Goal: Task Accomplishment & Management: Manage account settings

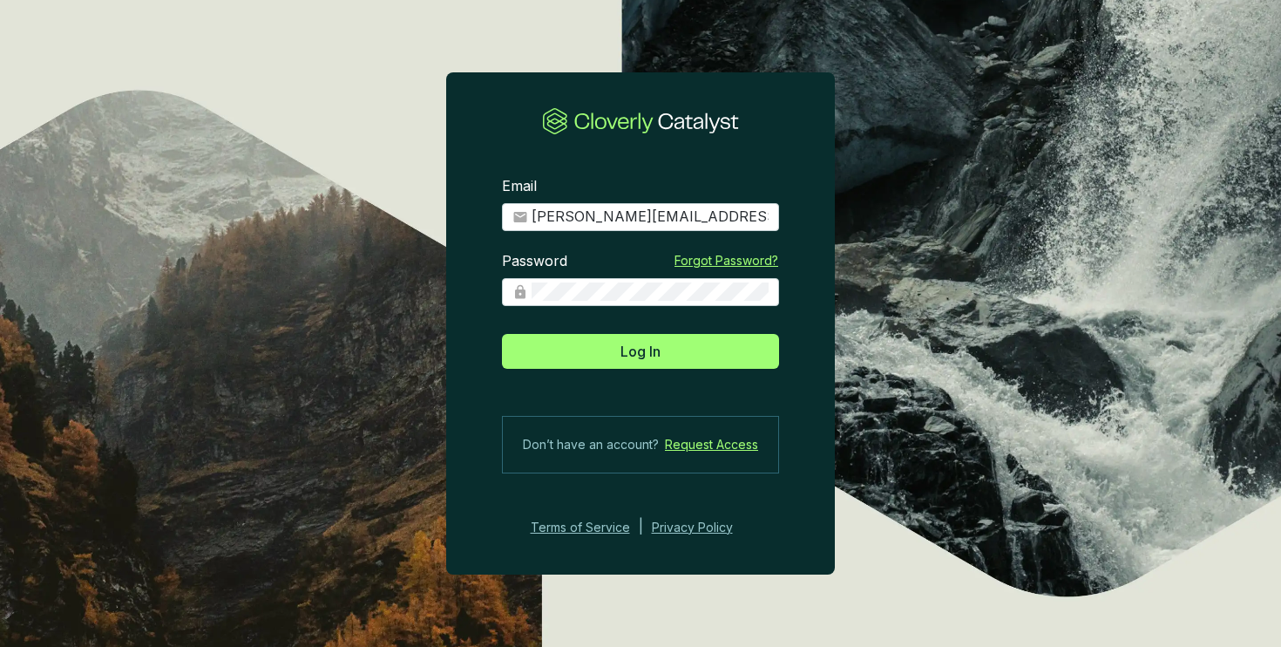
click at [705, 352] on button "Log In" at bounding box center [640, 351] width 277 height 35
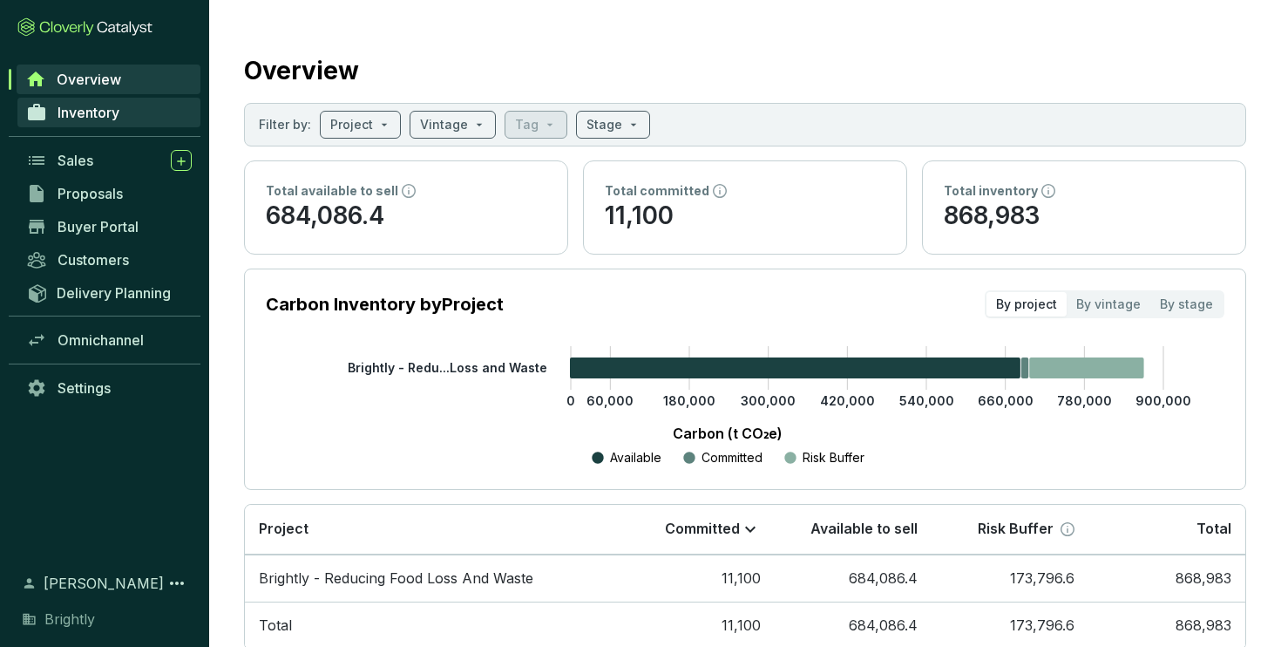
click at [128, 102] on link "Inventory" at bounding box center [108, 113] width 183 height 30
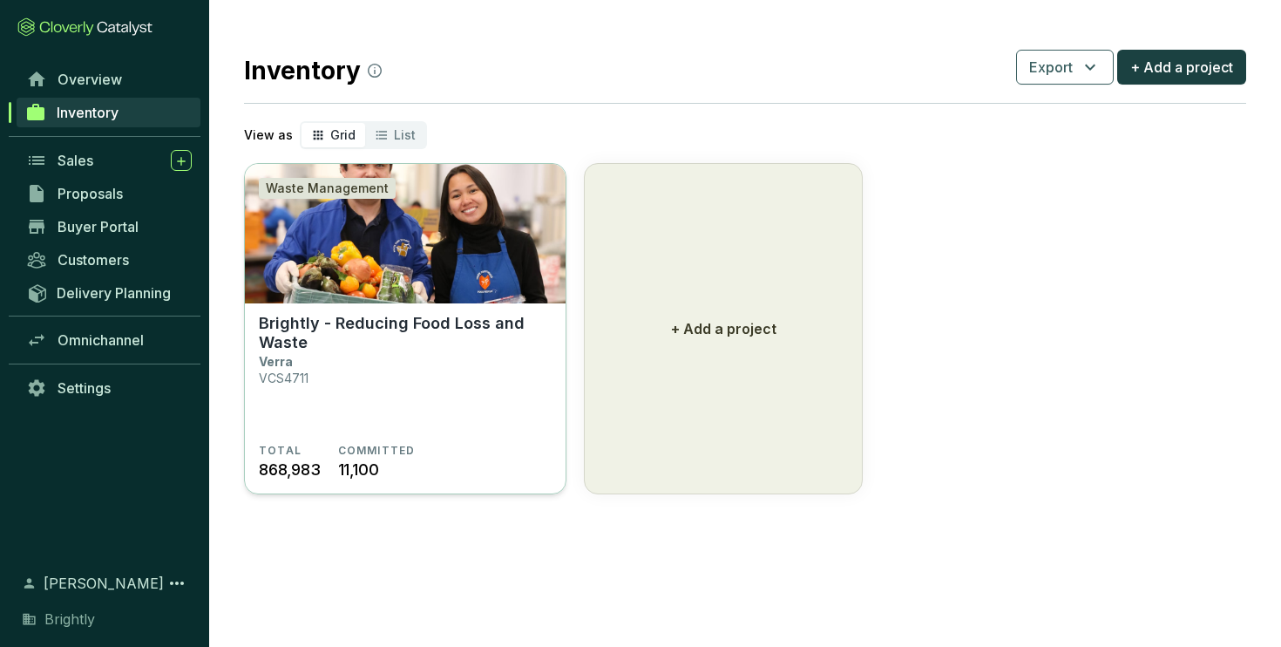
click at [421, 309] on section "Brightly - Reducing Food Loss and Waste Verra VCS4711 TOTAL 868,983 COMMITTED 1…" at bounding box center [405, 399] width 321 height 192
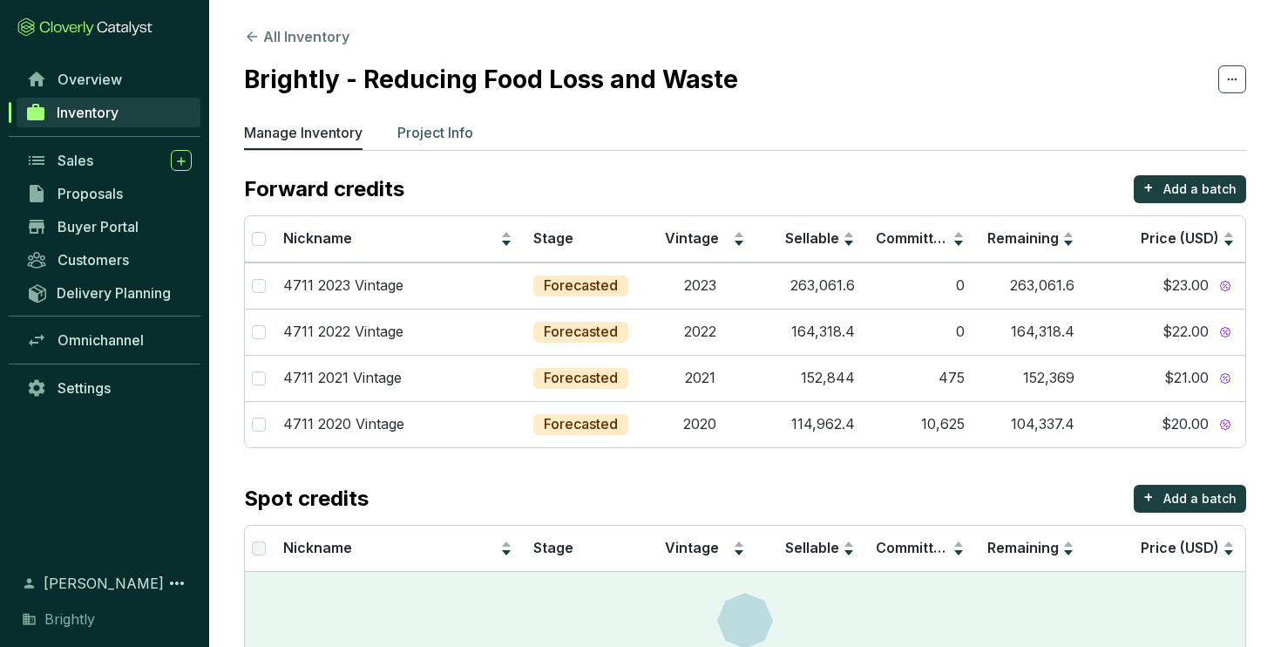
click at [461, 126] on p "Project Info" at bounding box center [435, 132] width 76 height 21
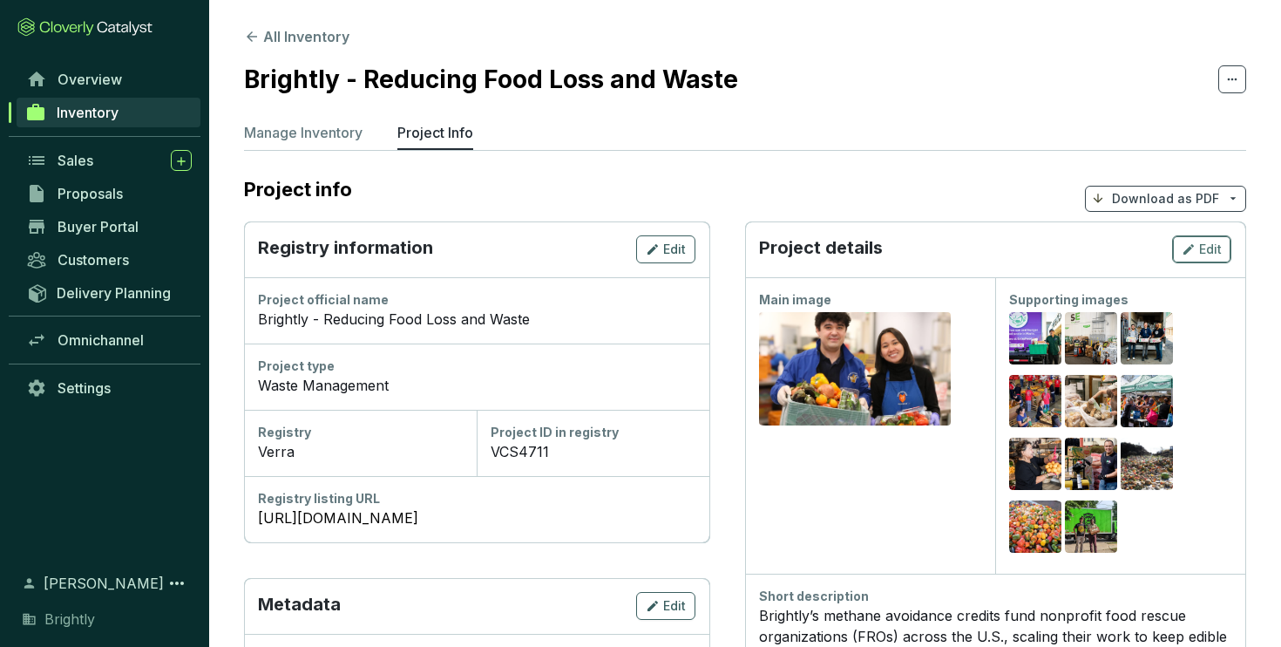
click at [1226, 247] on button "Edit" at bounding box center [1201, 249] width 59 height 28
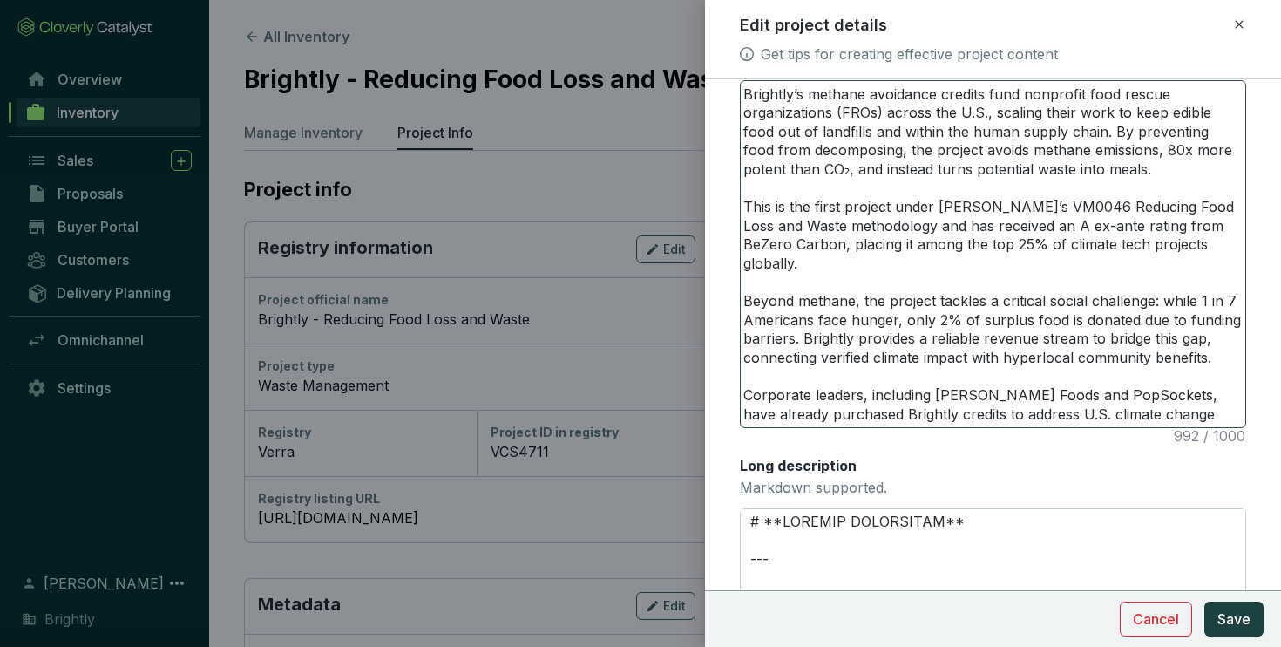
scroll to position [463, 0]
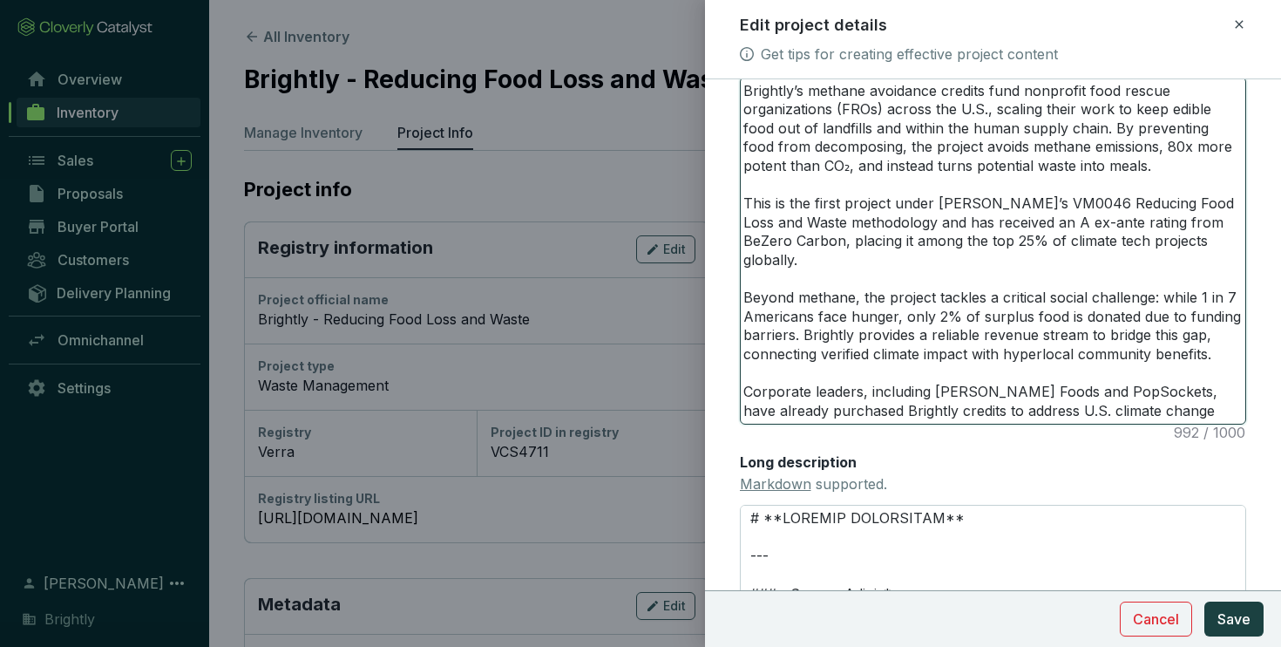
click at [1069, 408] on textarea "Brightly’s methane avoidance credits fund nonprofit food rescue organizations (…" at bounding box center [993, 251] width 505 height 346
type textarea "Brightly’s methane avoidance credits fund nonprofit food rescue organizations (…"
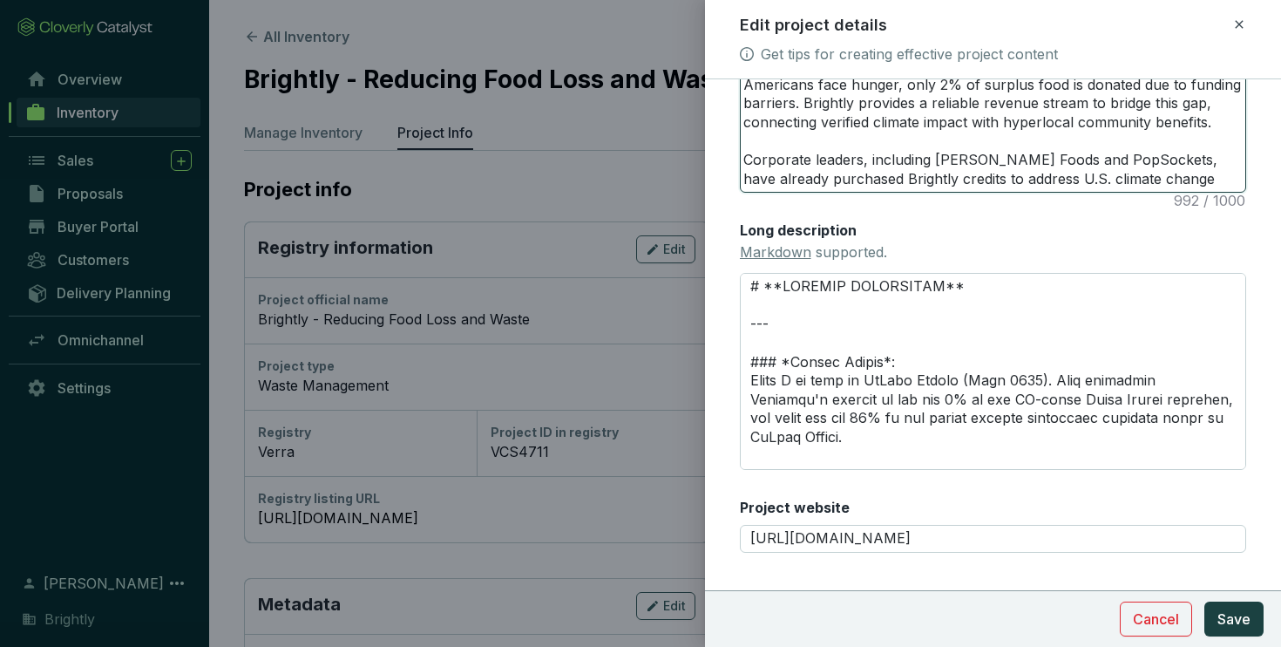
scroll to position [725, 0]
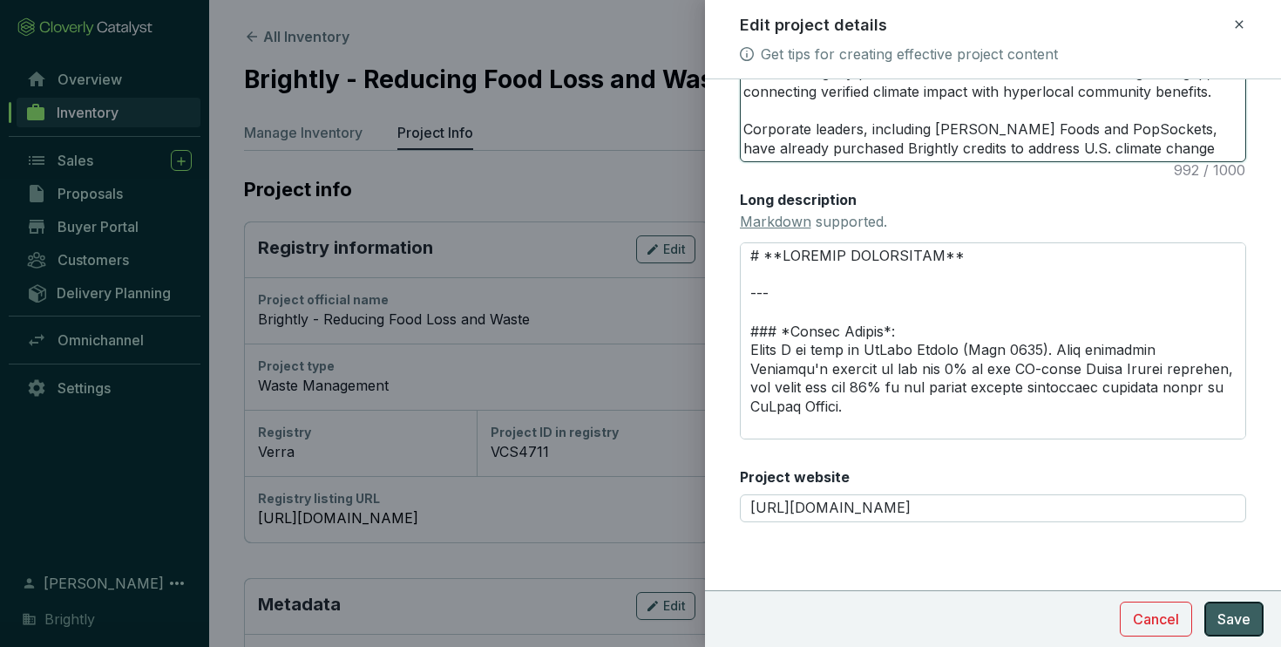
type textarea "Brightly’s methane avoidance credits fund nonprofit food rescue organizations (…"
click at [1234, 616] on span "Save" at bounding box center [1233, 618] width 33 height 21
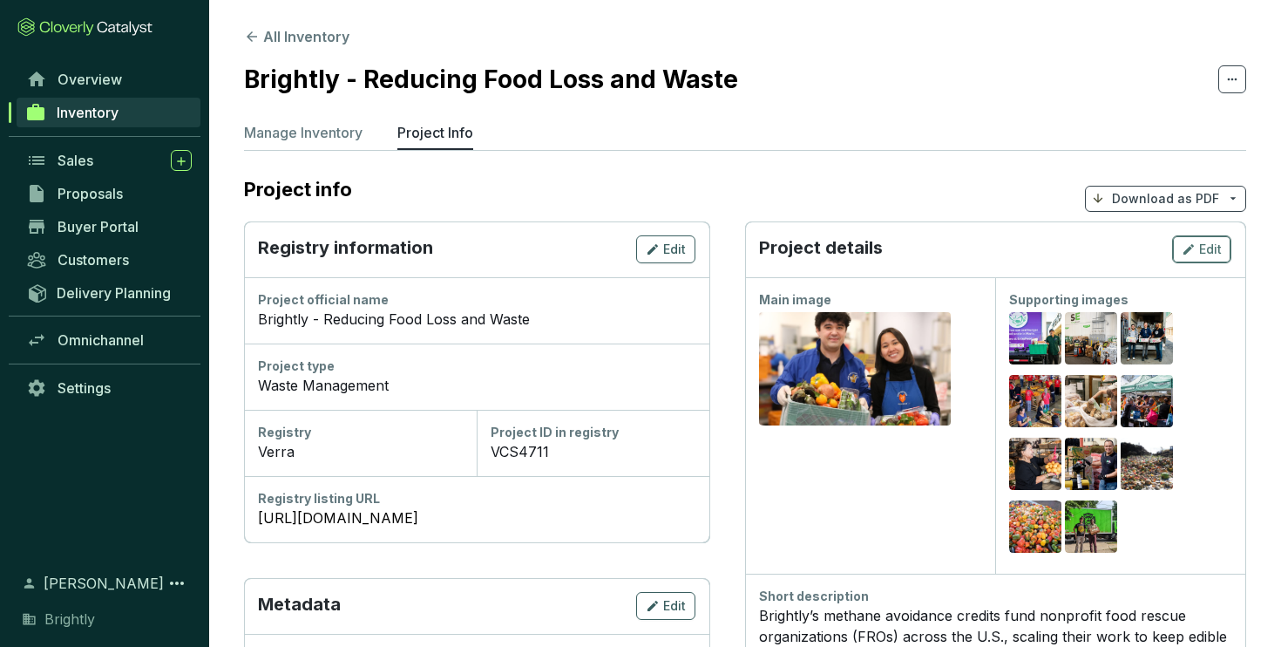
click at [1193, 258] on icon "button" at bounding box center [1189, 249] width 14 height 21
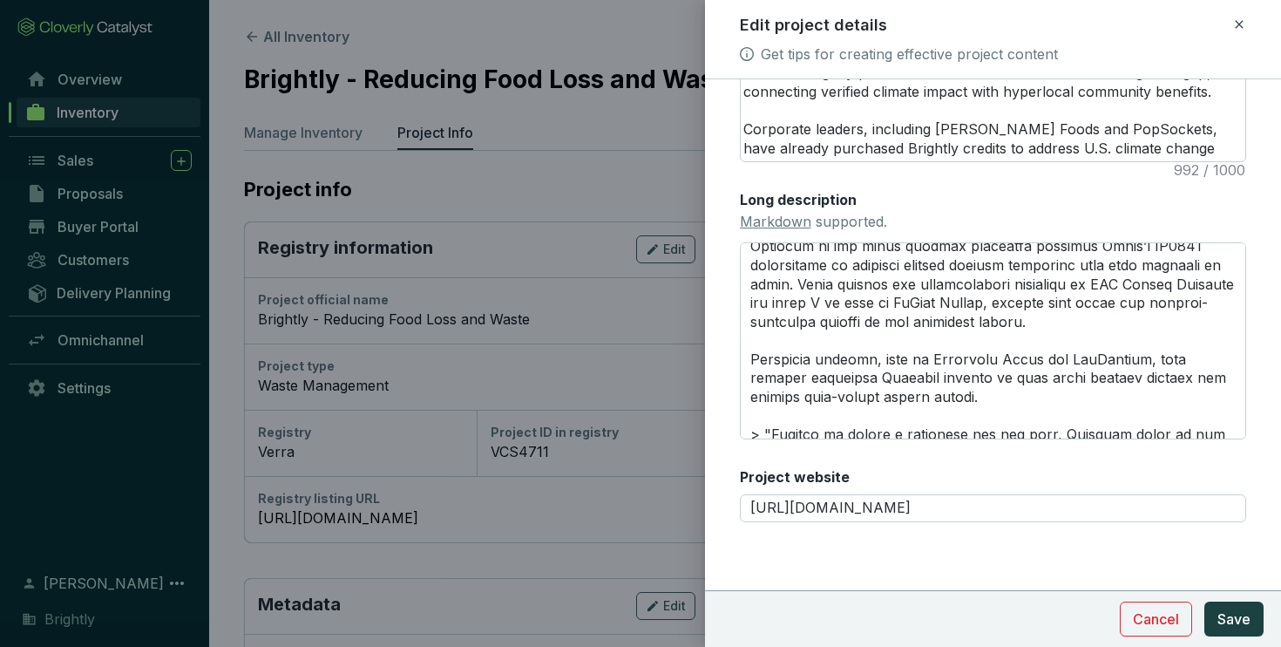
scroll to position [1900, 0]
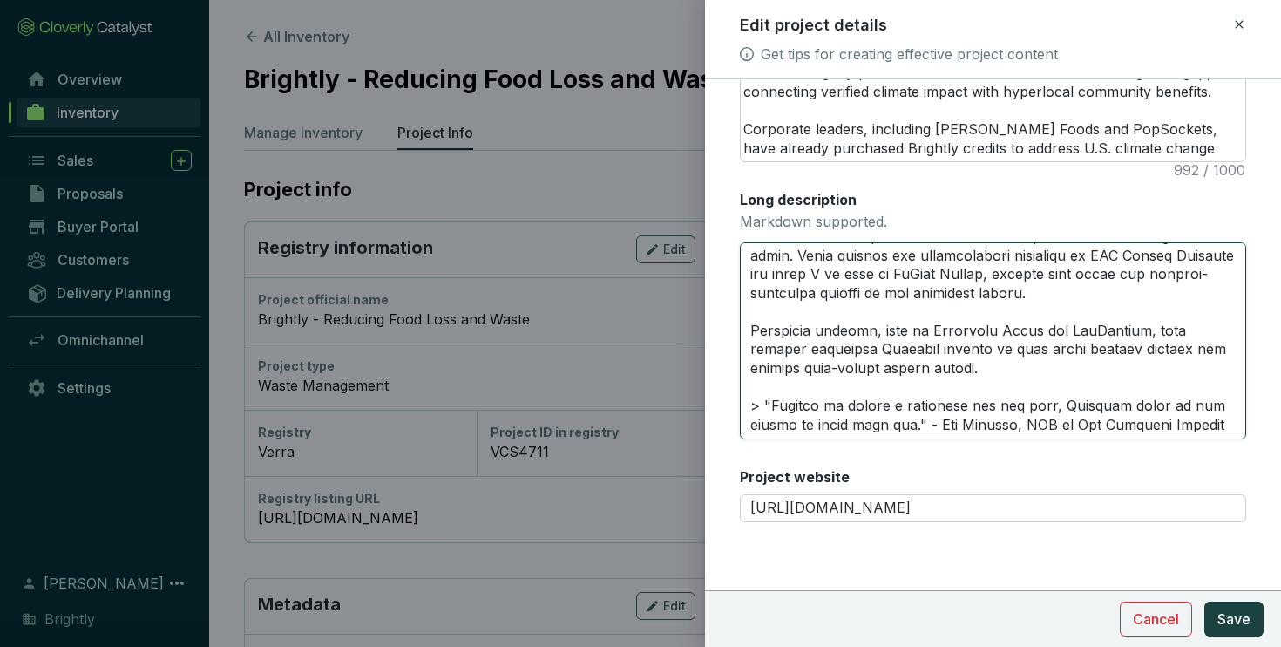
click at [1223, 422] on textarea "Long description Markdown supported." at bounding box center [993, 340] width 507 height 197
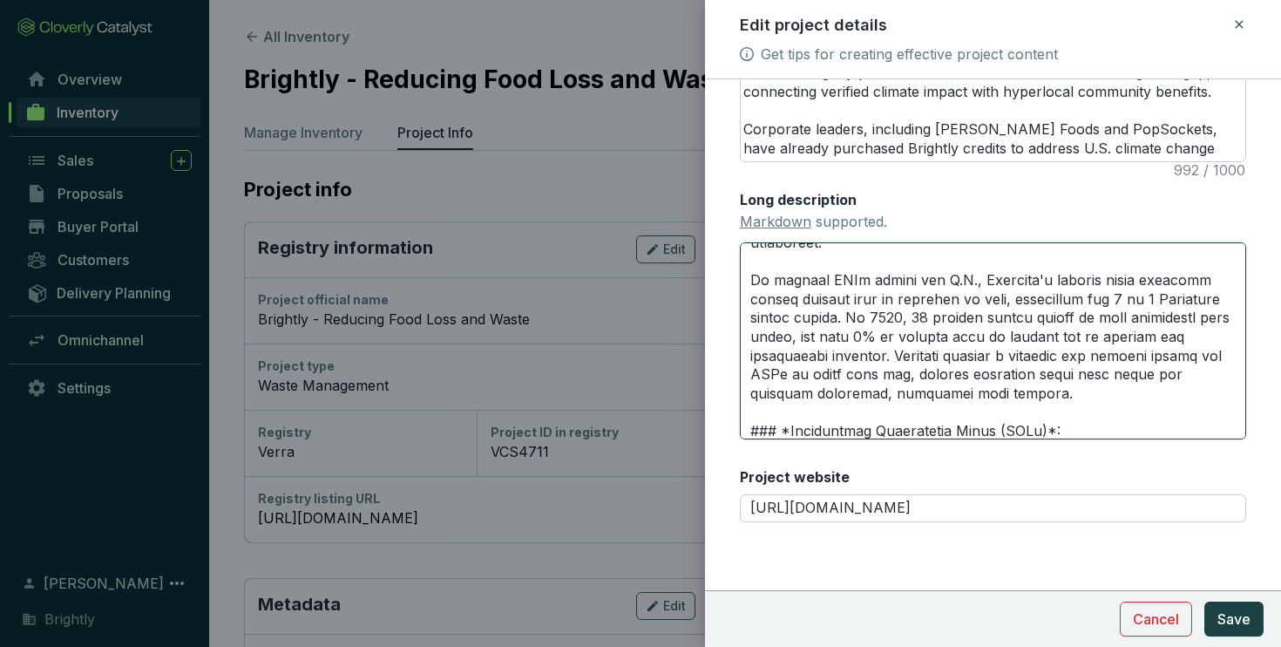
scroll to position [1087, 0]
drag, startPoint x: 810, startPoint y: 374, endPoint x: 1032, endPoint y: 375, distance: 221.3
click at [1032, 375] on textarea "Long description Markdown supported." at bounding box center [993, 340] width 507 height 197
type textarea "# **LOREMIP DOLORSITAM** --- ### *Consec Adipis*: Elits D ei temp in UtLabo Etd…"
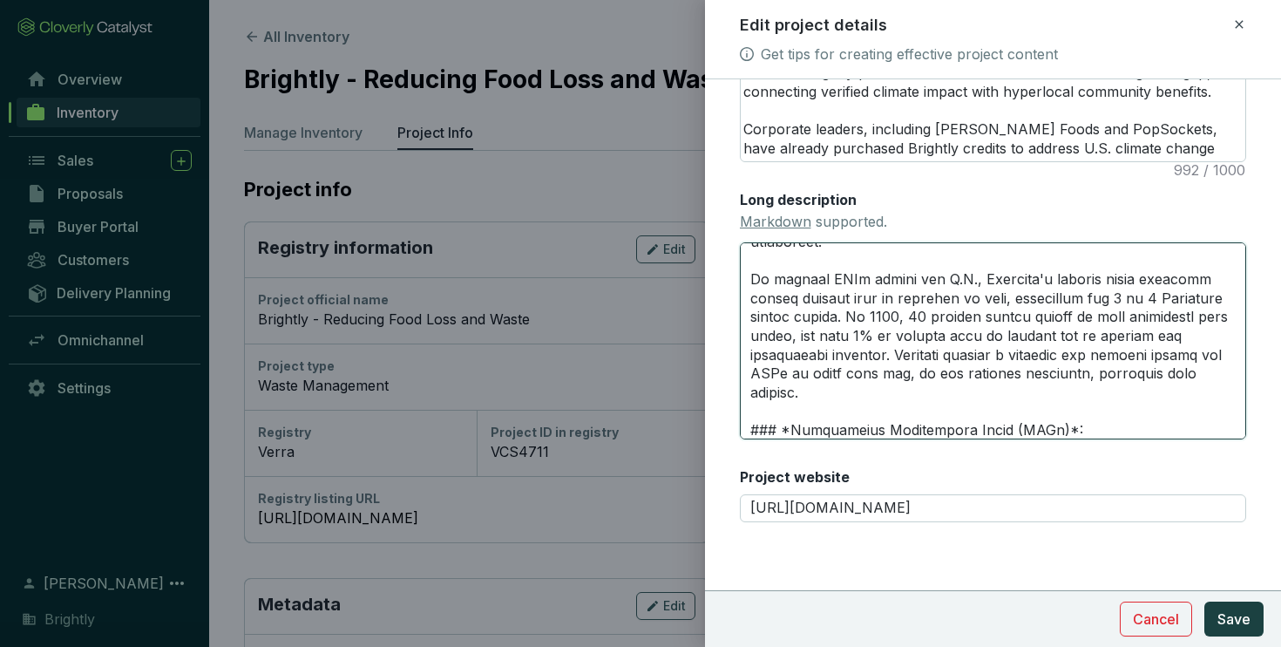
type textarea "# **LOREMIP DOLORSITAM** --- ### *Consec Adipis*: Elits D ei temp in UtLabo Etd…"
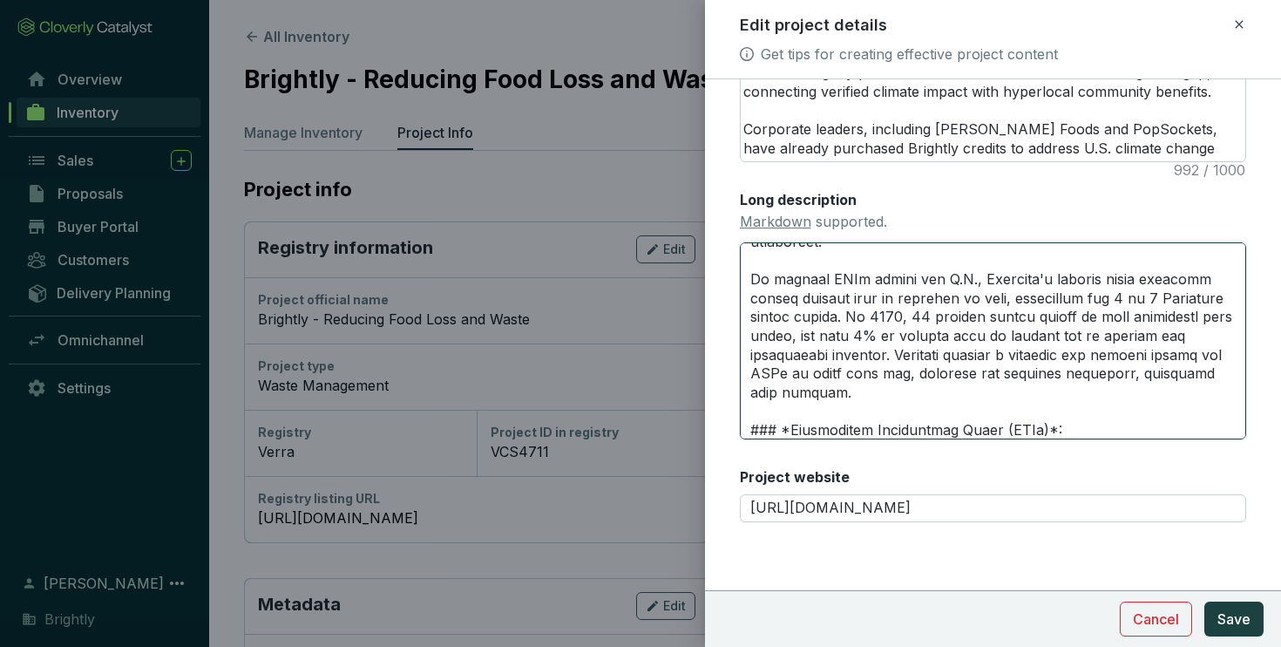
type textarea "# **LOREMIP DOLORSITAM** --- ### *Consec Adipis*: Elits D ei temp in UtLabo Etd…"
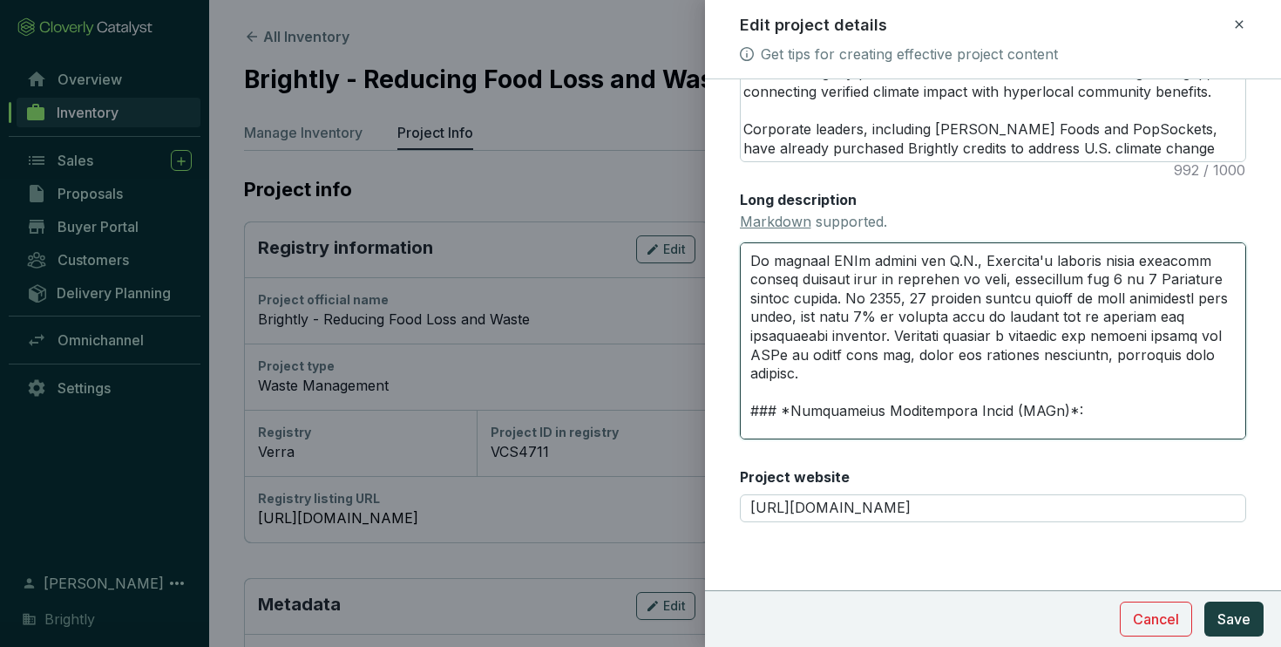
type textarea "# **LOREMIP DOLORSITAM** --- ### *Consec Adipis*: Elits D ei temp in UtLabo Etd…"
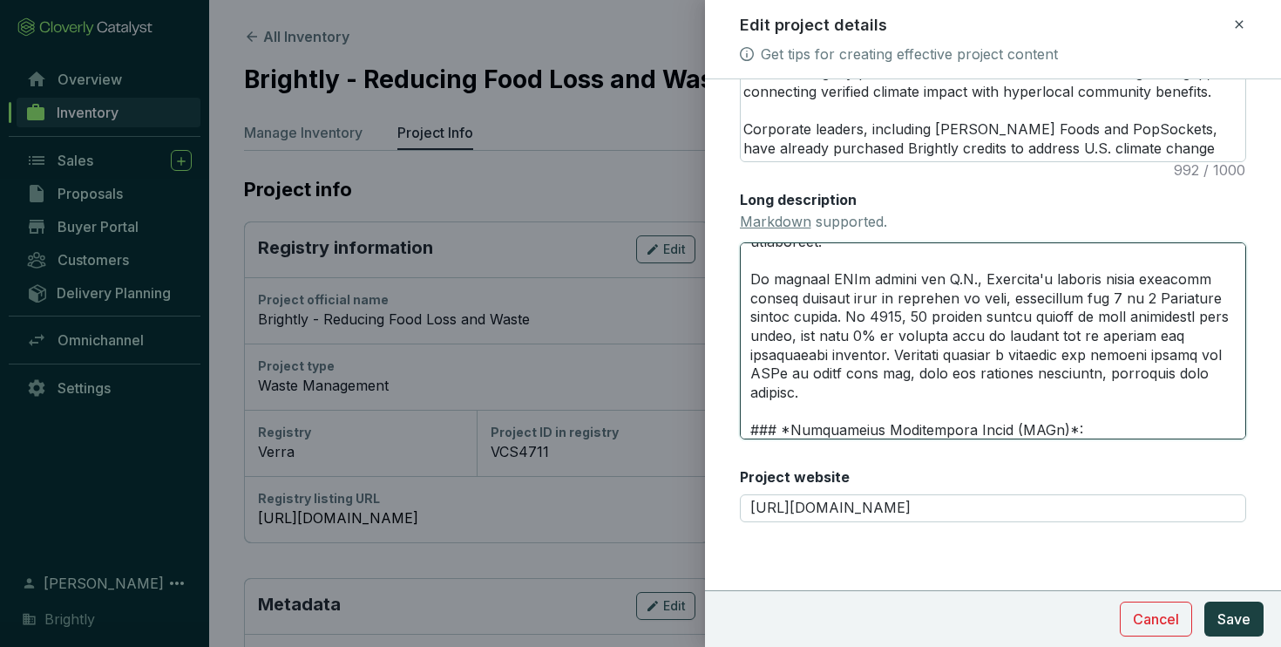
type textarea "# **LOREMIP DOLORSITAM** --- ### *Consec Adipis*: Elits D ei temp in UtLabo Etd…"
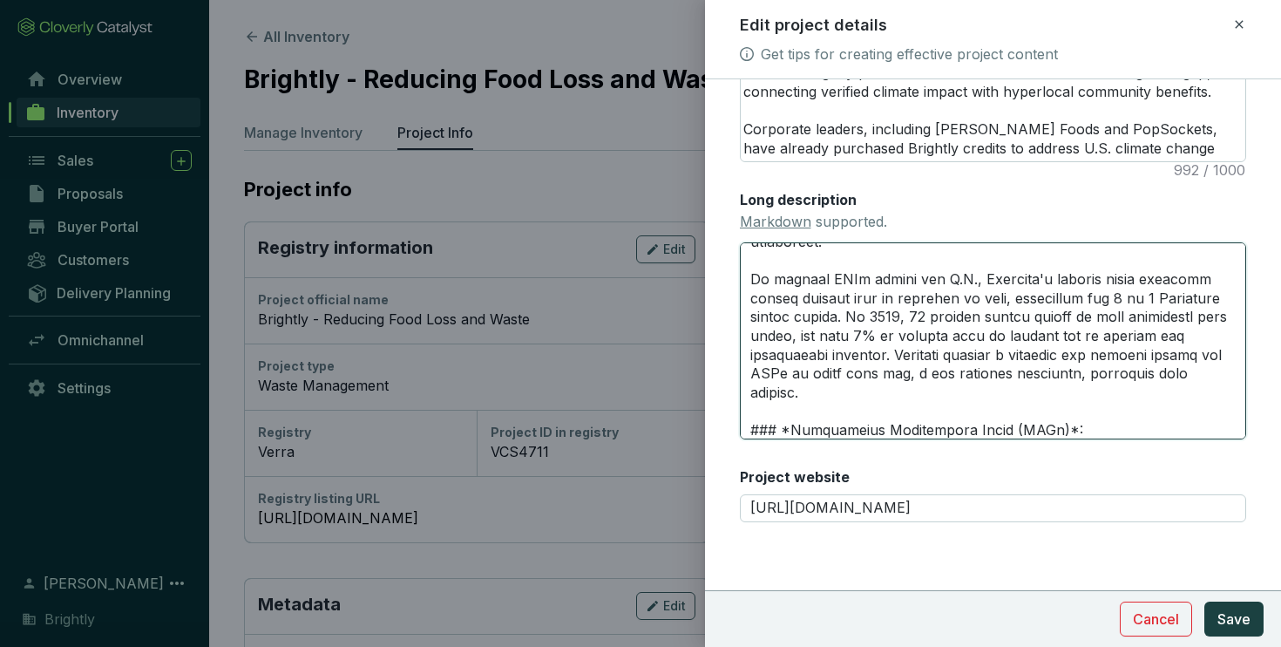
type textarea "# **LOREMIP DOLORSITAM** --- ### *Consec Adipis*: Elits D ei temp in UtLabo Etd…"
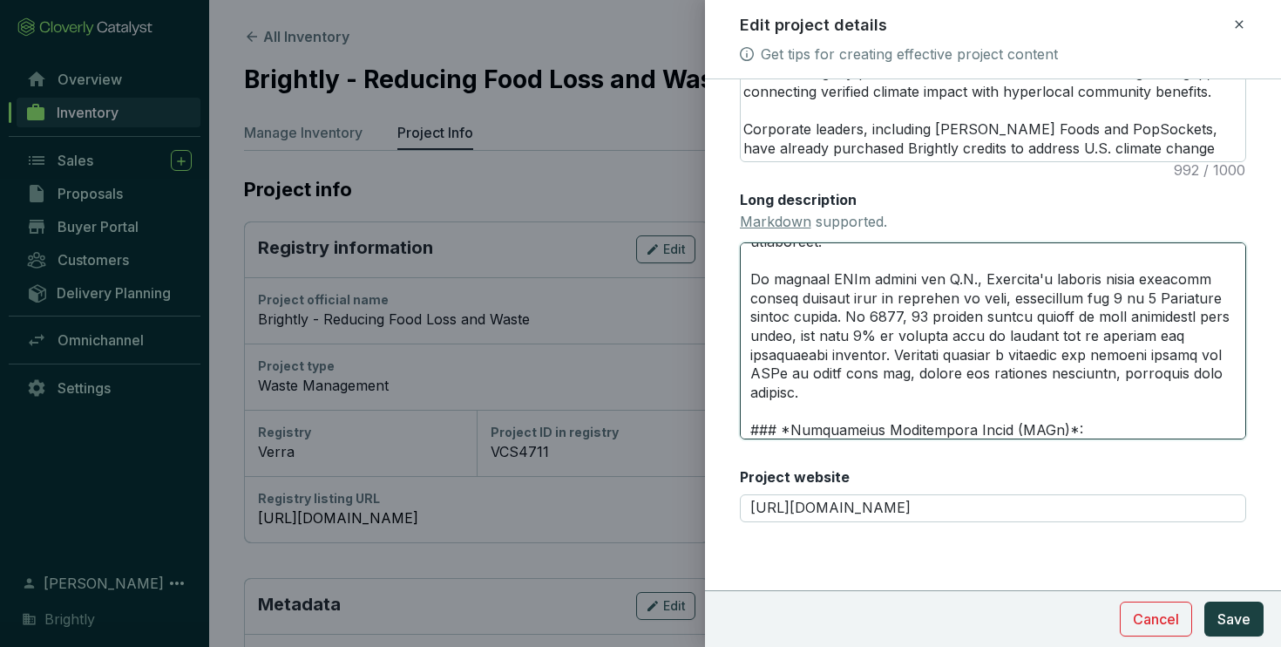
type textarea "# **LOREMIP DOLORSITAM** --- ### *Consec Adipis*: Elits D ei temp in UtLabo Etd…"
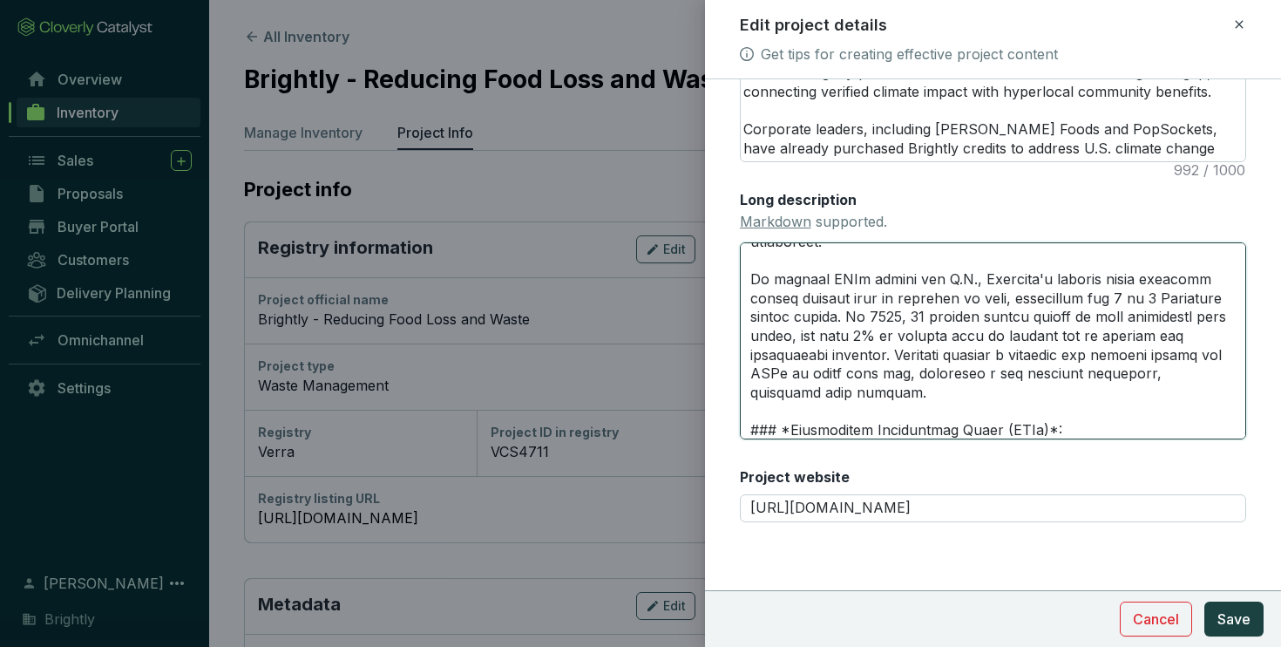
type textarea "# **LOREMIP DOLORSITAM** --- ### *Consec Adipis*: Elits D ei temp in UtLabo Etd…"
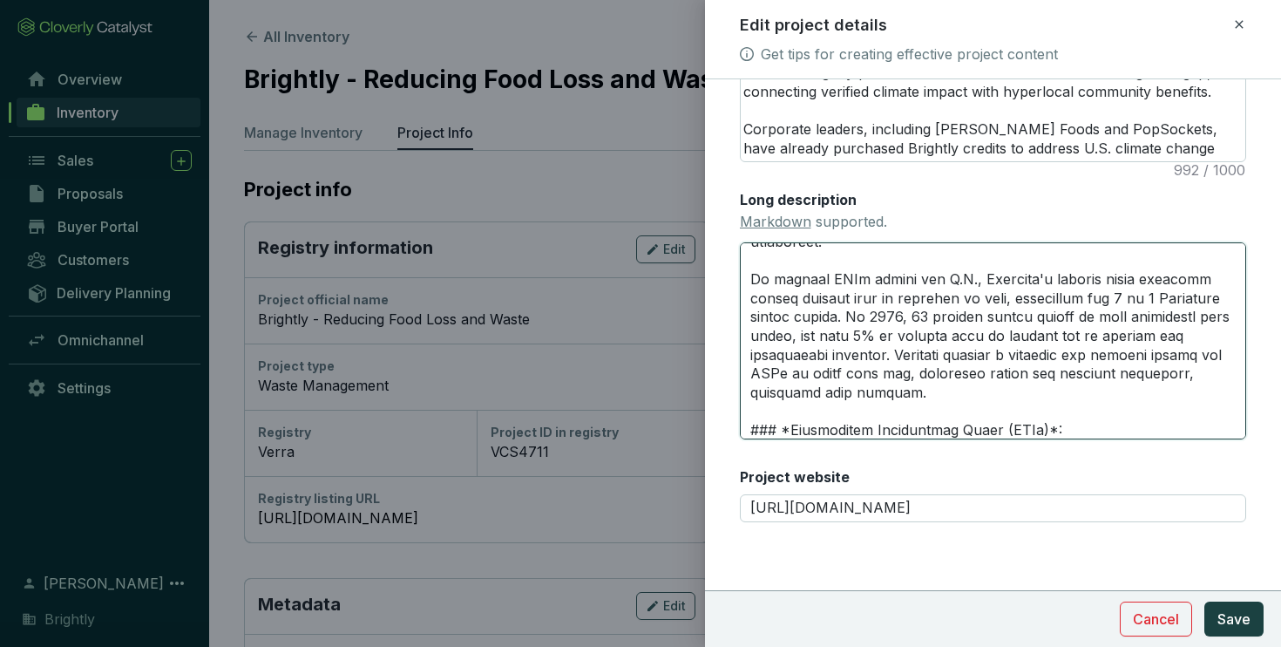
type textarea "# **LOREMIP DOLORSITAM** --- ### *Consec Adipis*: Elits D ei temp in UtLabo Etd…"
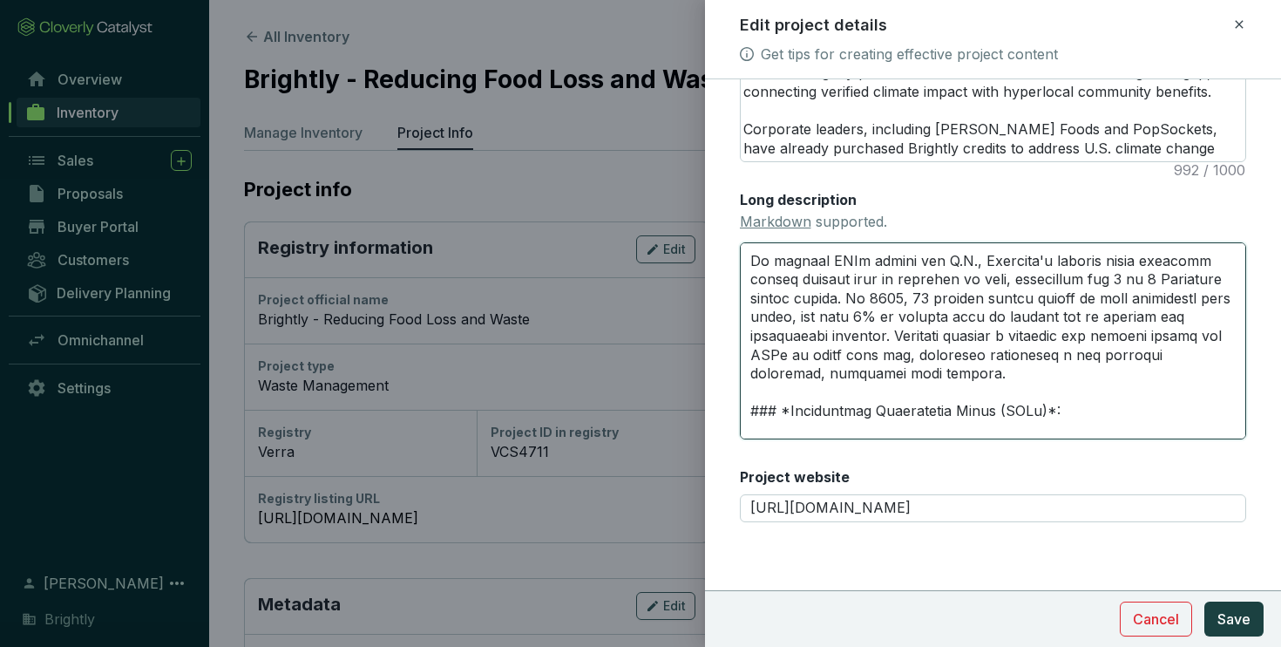
type textarea "# **LOREMIP DOLORSITAM** --- ### *Consec Adipis*: Elits D ei temp in UtLabo Etd…"
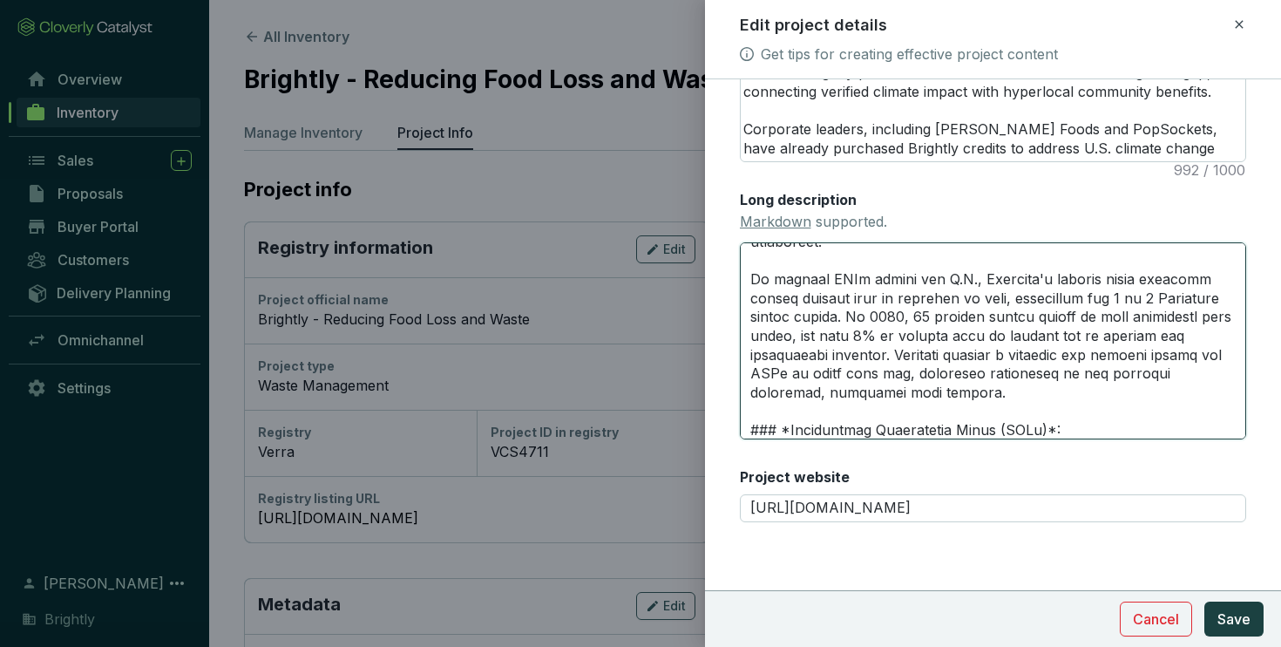
type textarea "# **LOREMIP DOLORSITAM** --- ### *Consec Adipis*: Elits D ei temp in UtLabo Etd…"
drag, startPoint x: 812, startPoint y: 378, endPoint x: 868, endPoint y: 379, distance: 55.8
click at [868, 379] on textarea "Long description Markdown supported." at bounding box center [993, 340] width 507 height 197
type textarea "# **LOREMIP DOLORSITAM** --- ### *Consec Adipis*: Elits D ei temp in UtLabo Etd…"
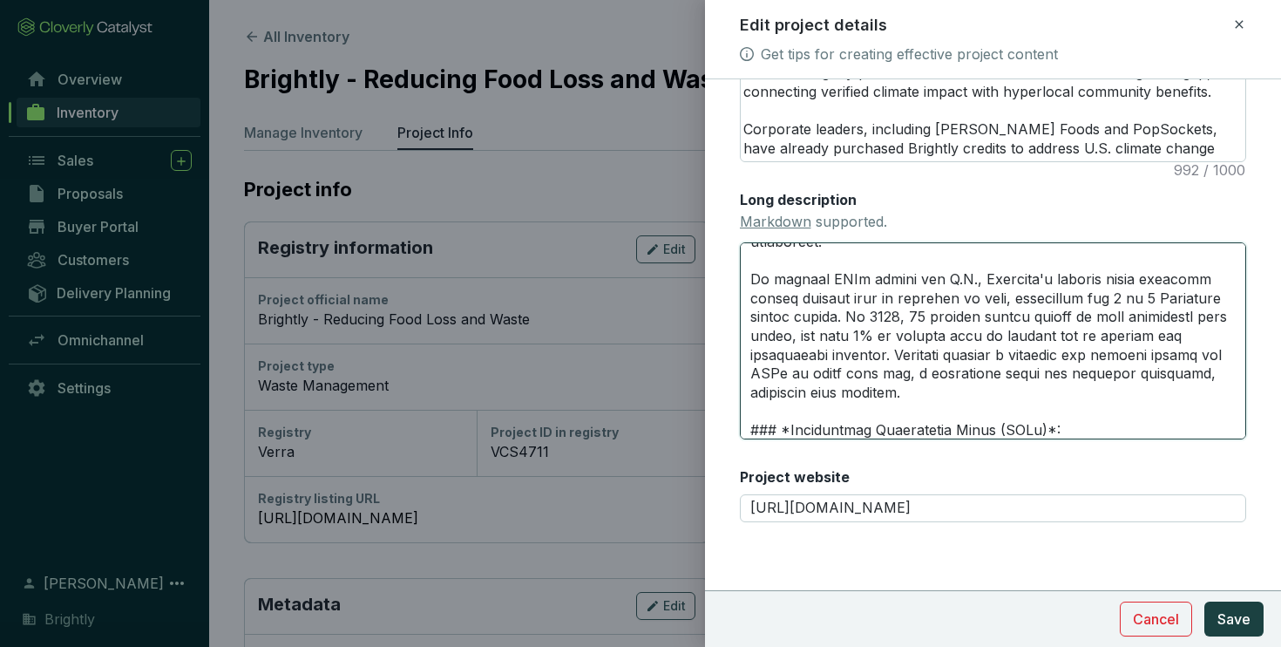
type textarea "# **LOREMIP DOLORSITAM** --- ### *Consec Adipis*: Elits D ei temp in UtLabo Etd…"
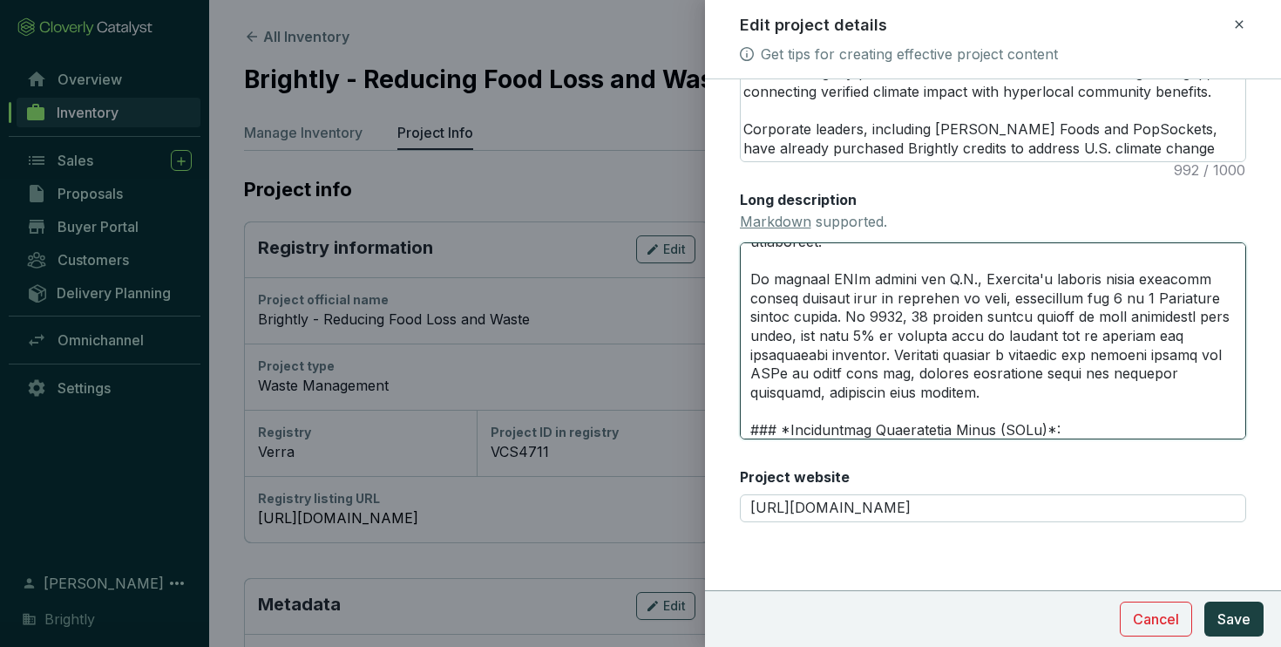
type textarea "# **LOREMIP DOLORSITAM** --- ### *Consec Adipis*: Elits D ei temp in UtLabo Etd…"
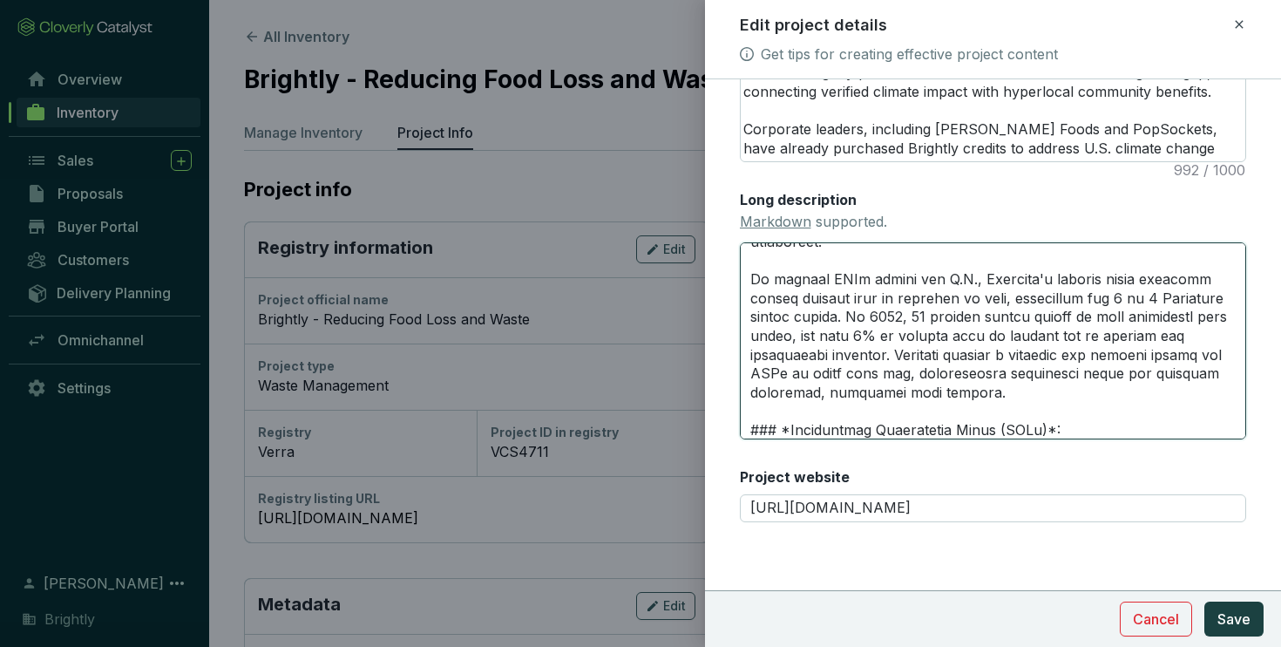
drag, startPoint x: 1080, startPoint y: 374, endPoint x: 1140, endPoint y: 376, distance: 60.2
click at [1140, 376] on textarea "Long description Markdown supported." at bounding box center [993, 340] width 507 height 197
type textarea "# **LOREMIP DOLORSITAM** --- ### *Consec Adipis*: Elits D ei temp in UtLabo Etd…"
drag, startPoint x: 810, startPoint y: 374, endPoint x: 991, endPoint y: 374, distance: 180.4
click at [991, 374] on textarea "Long description Markdown supported." at bounding box center [993, 340] width 507 height 197
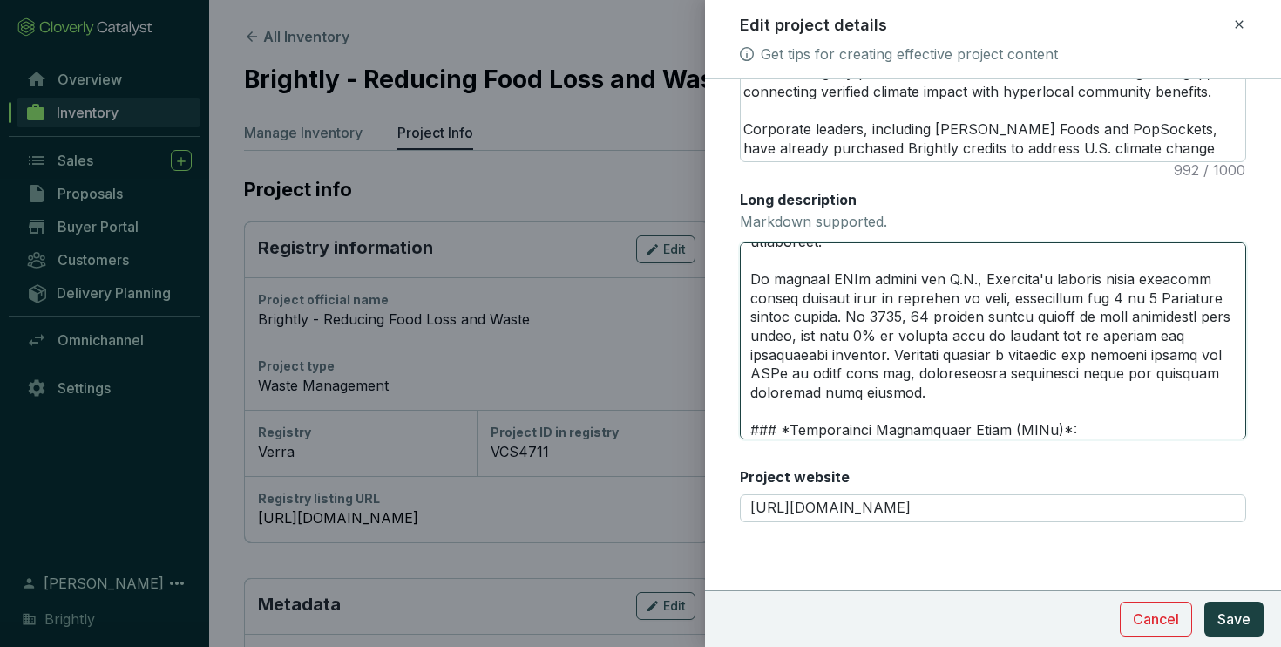
type textarea "# **LOREMIP DOLORSITAM** --- ### *Consec Adipis*: Elits D ei temp in UtLabo Etd…"
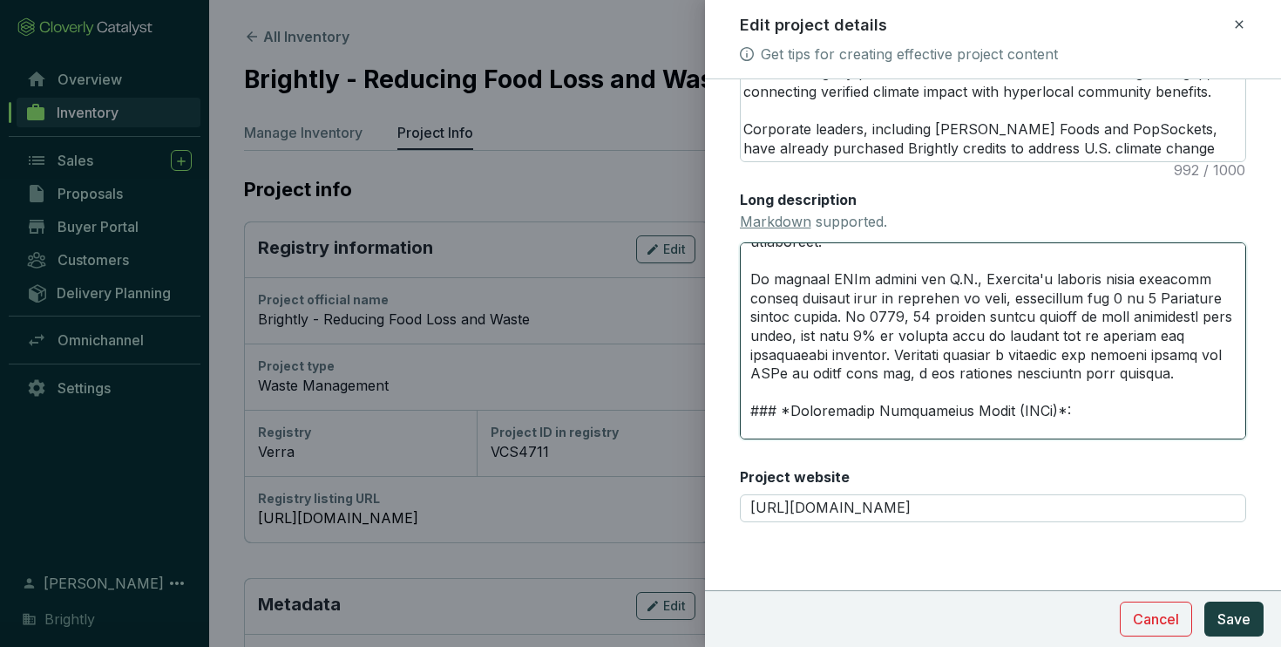
type textarea "# **LOREMIP DOLORSITAM** --- ### *Consec Adipis*: Elits D ei temp in UtLabo Etd…"
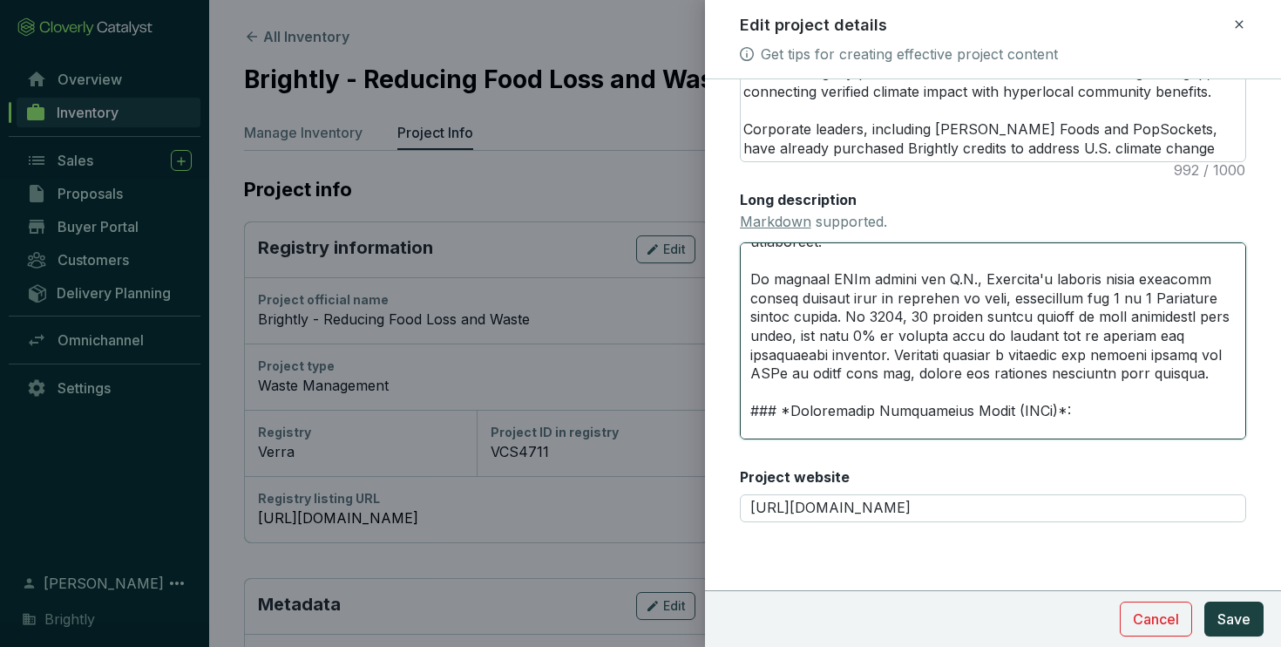
type textarea "# **LOREMIP DOLORSITAM** --- ### *Consec Adipis*: Elits D ei temp in UtLabo Etd…"
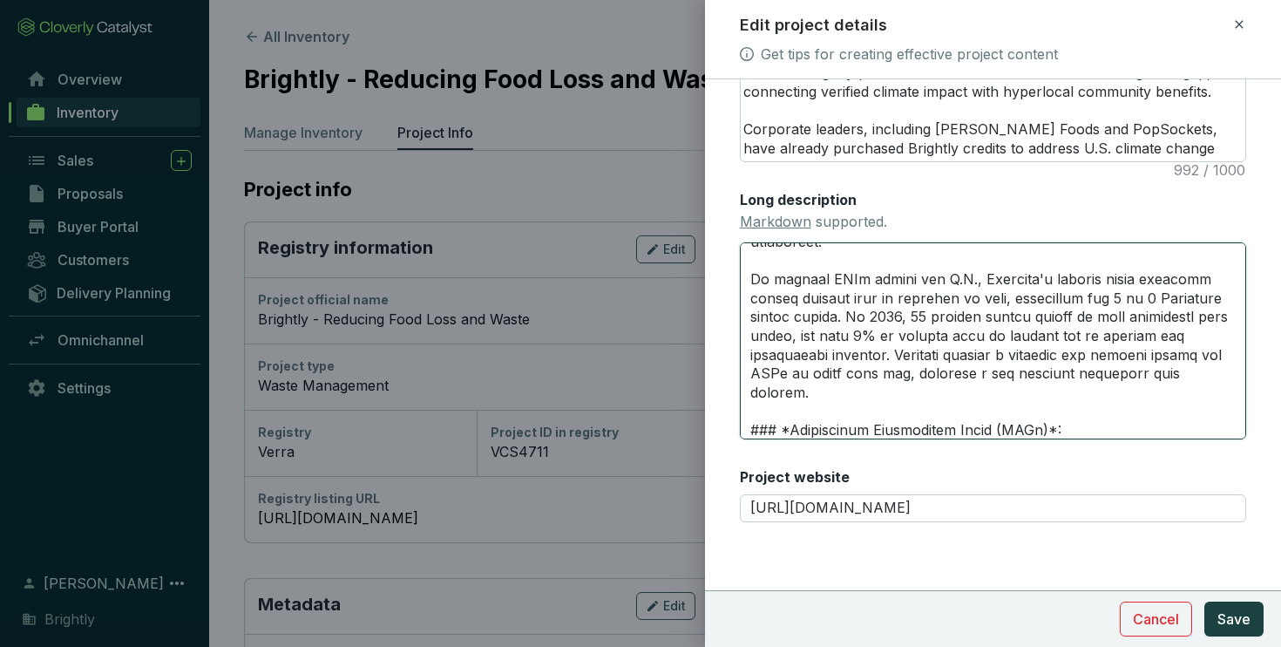
type textarea "# **LOREMIP DOLORSITAM** --- ### *Consec Adipis*: Elits D ei temp in UtLabo Etd…"
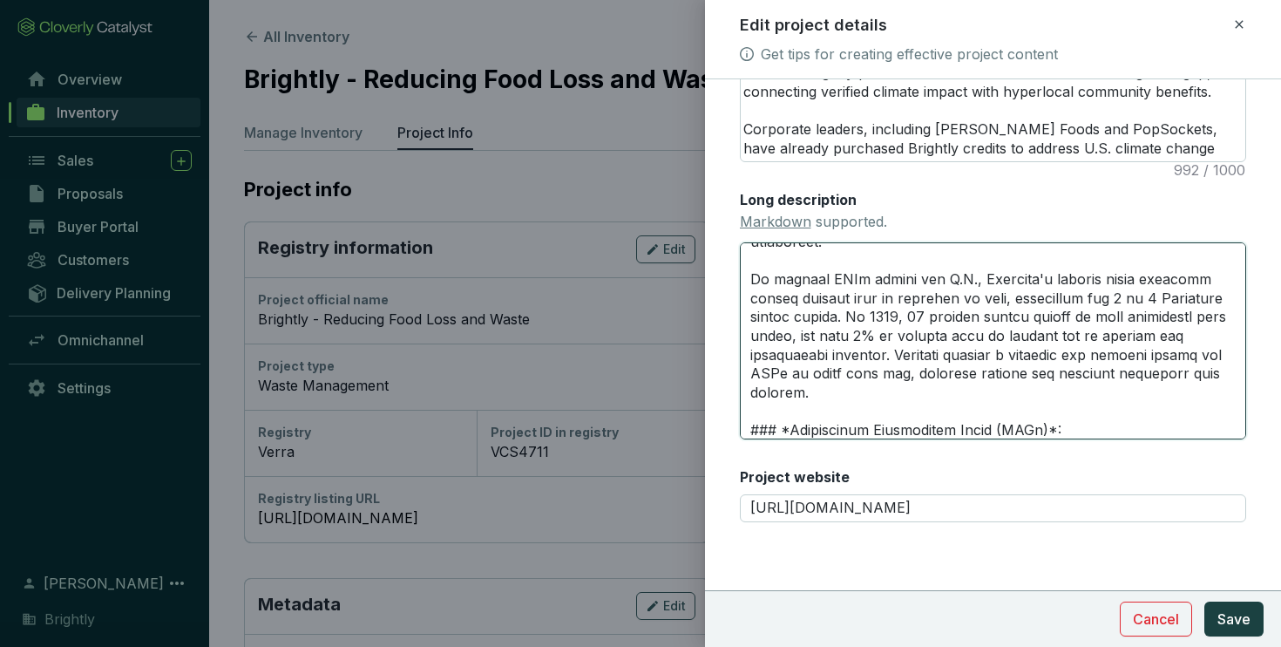
type textarea "# **LOREMIP DOLORSITAM** --- ### *Consec Adipis*: Elits D ei temp in UtLabo Etd…"
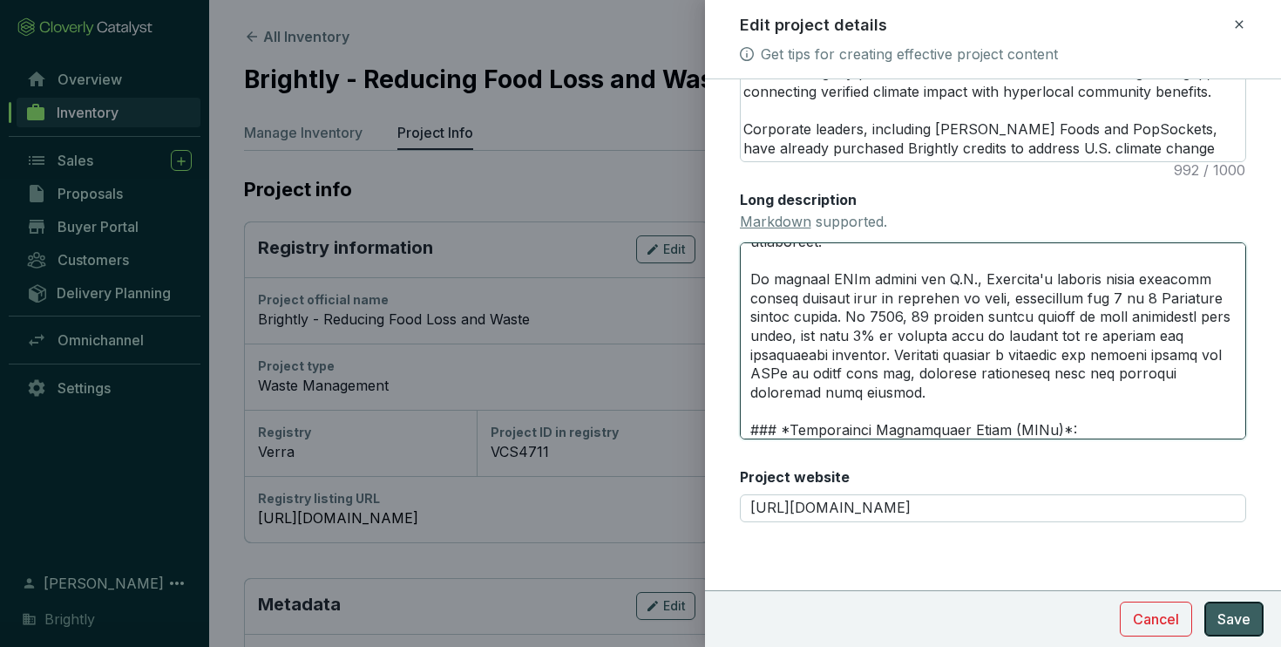
type textarea "# **LOREMIP DOLORSITAM** --- ### *Consec Adipis*: Elits D ei temp in UtLabo Etd…"
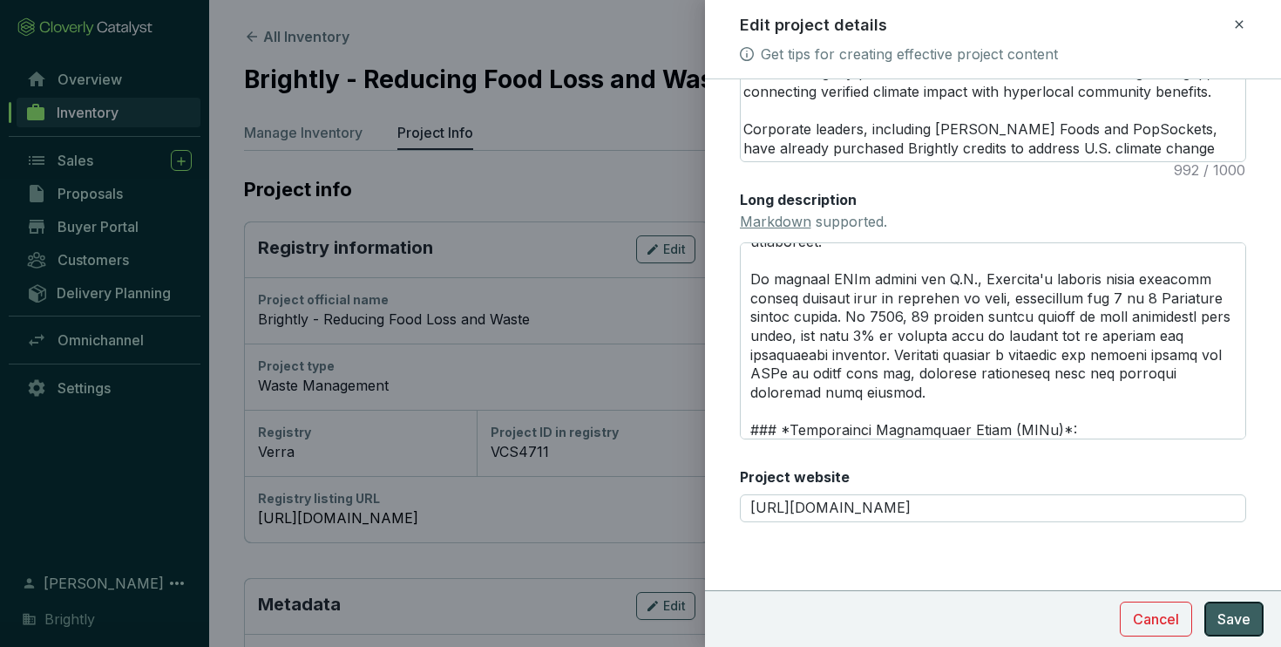
click at [1222, 612] on span "Save" at bounding box center [1233, 618] width 33 height 21
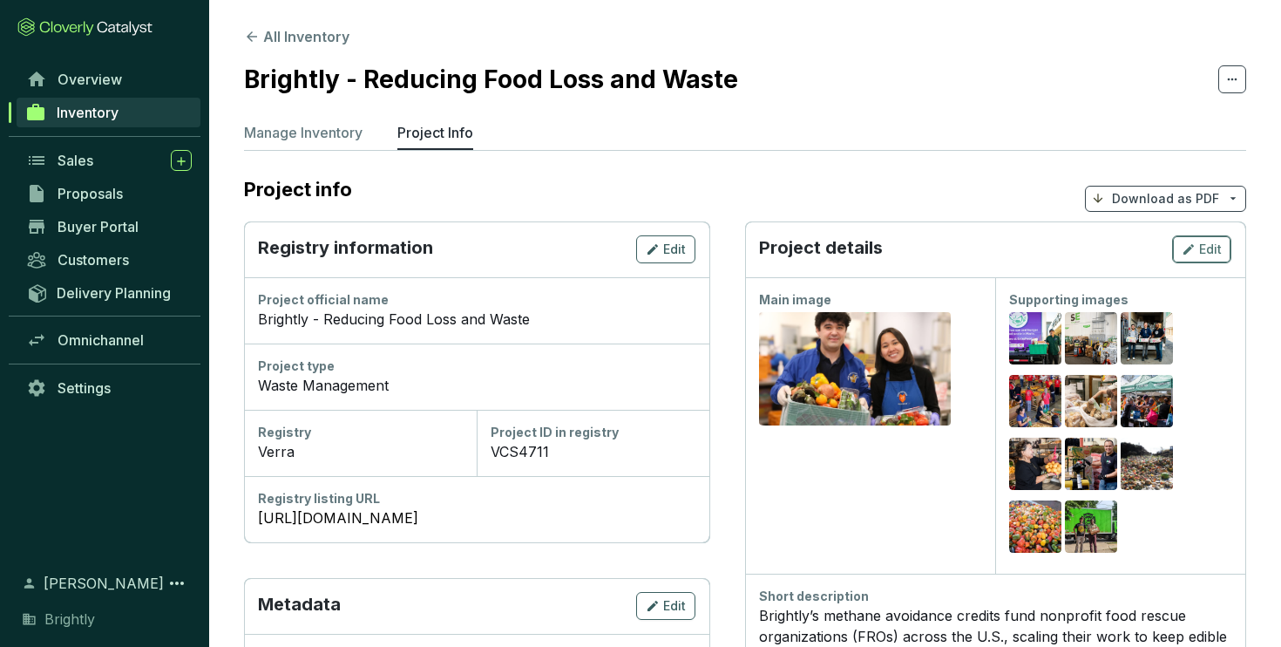
click at [1200, 244] on span "Edit" at bounding box center [1210, 248] width 23 height 17
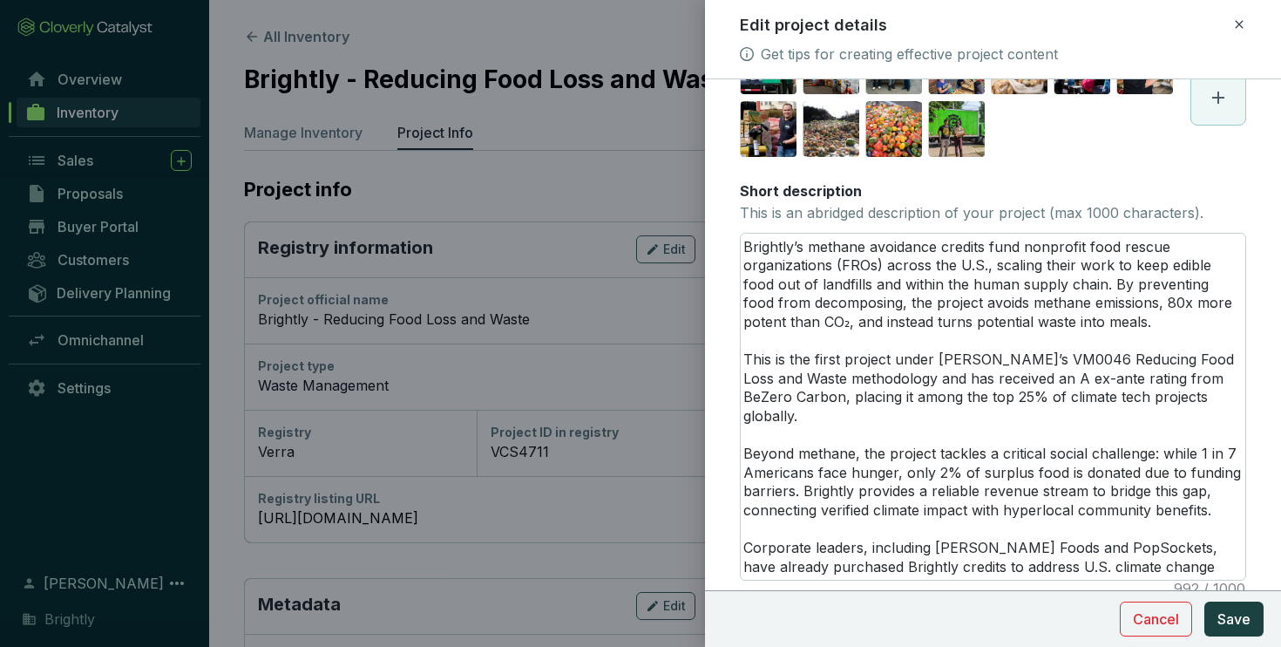
scroll to position [301, 0]
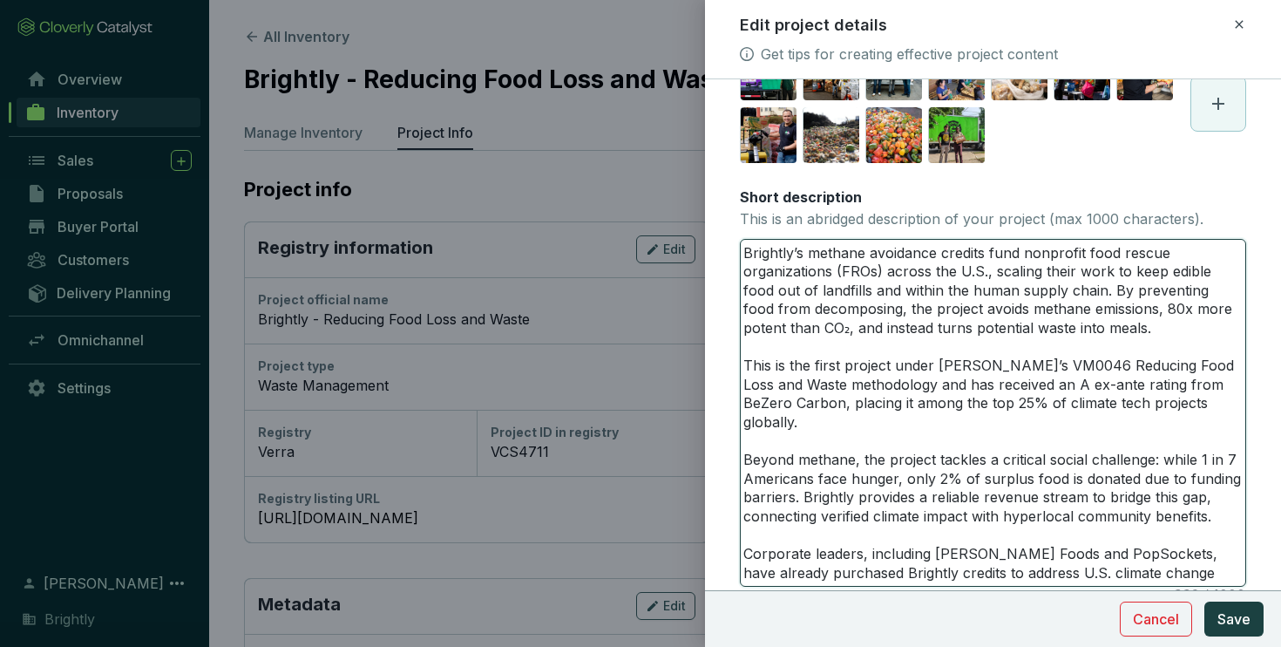
click at [963, 310] on textarea "Brightly’s methane avoidance credits fund nonprofit food rescue organizations (…" at bounding box center [993, 413] width 505 height 346
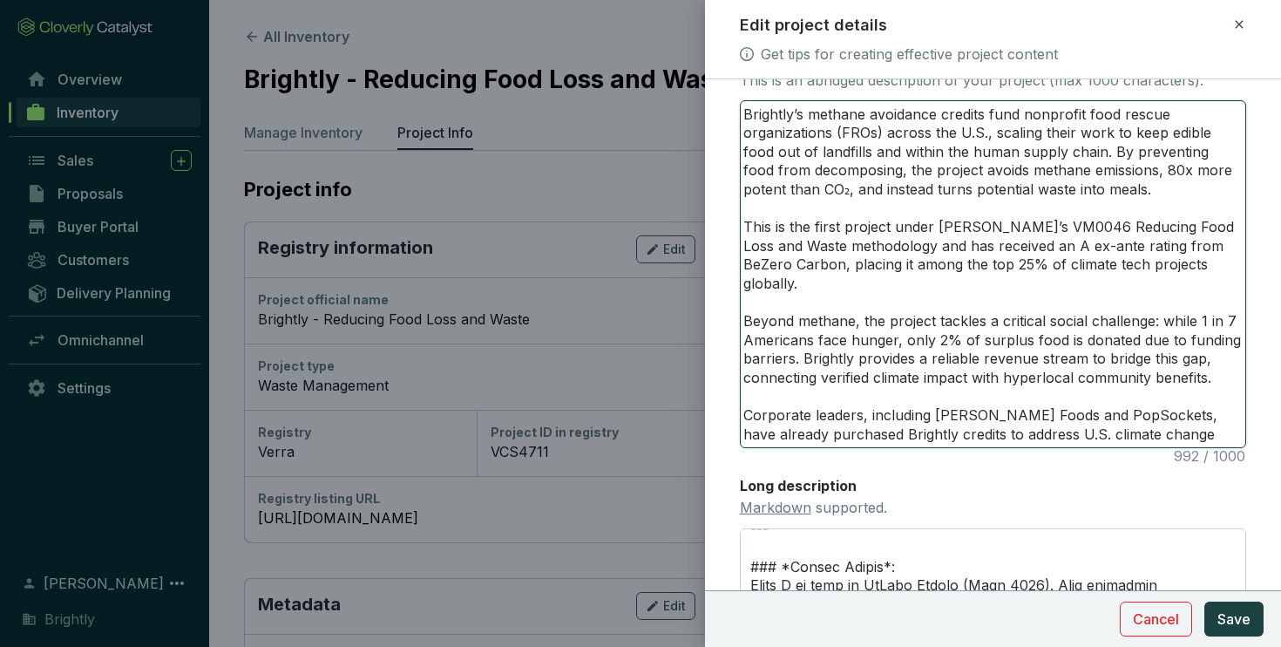
scroll to position [437, 0]
type textarea "Brightly’s methane avoidance credits fund nonprofit food rescue organizations (…"
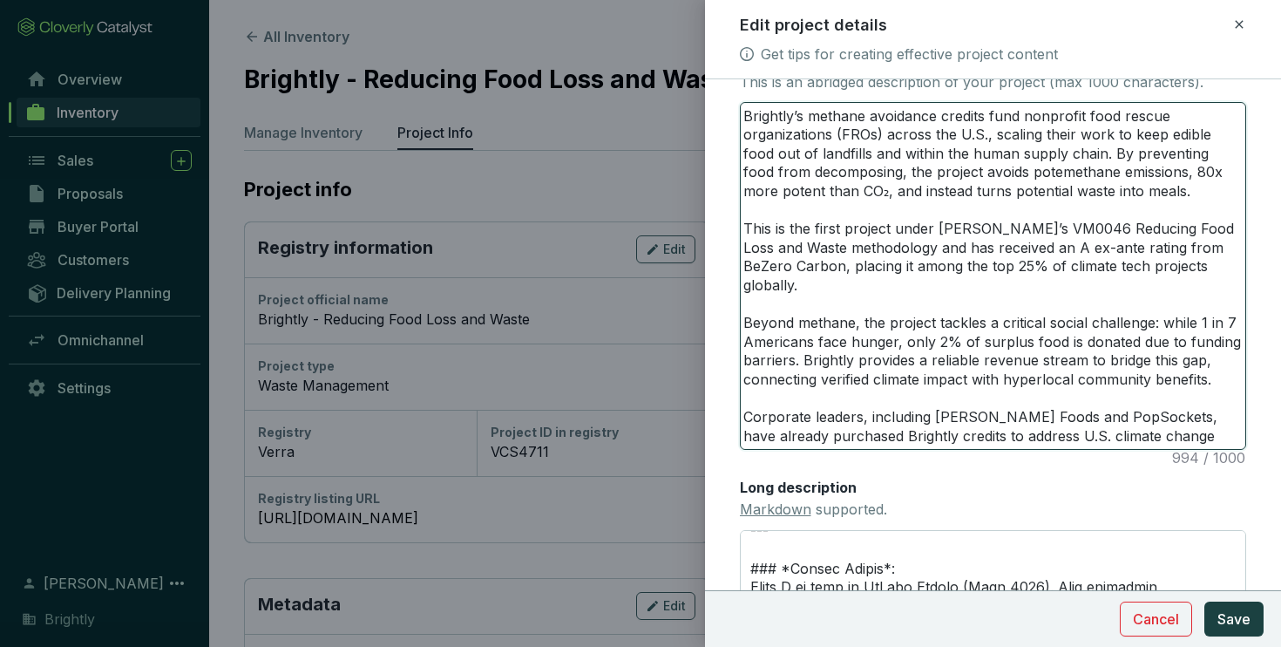
type textarea "Brightly’s methane avoidance credits fund nonprofit food rescue organizations (…"
drag, startPoint x: 1134, startPoint y: 175, endPoint x: 850, endPoint y: 188, distance: 283.5
click at [850, 188] on textarea "Brightly’s methane avoidance credits fund nonprofit food rescue organizations (…" at bounding box center [993, 276] width 505 height 346
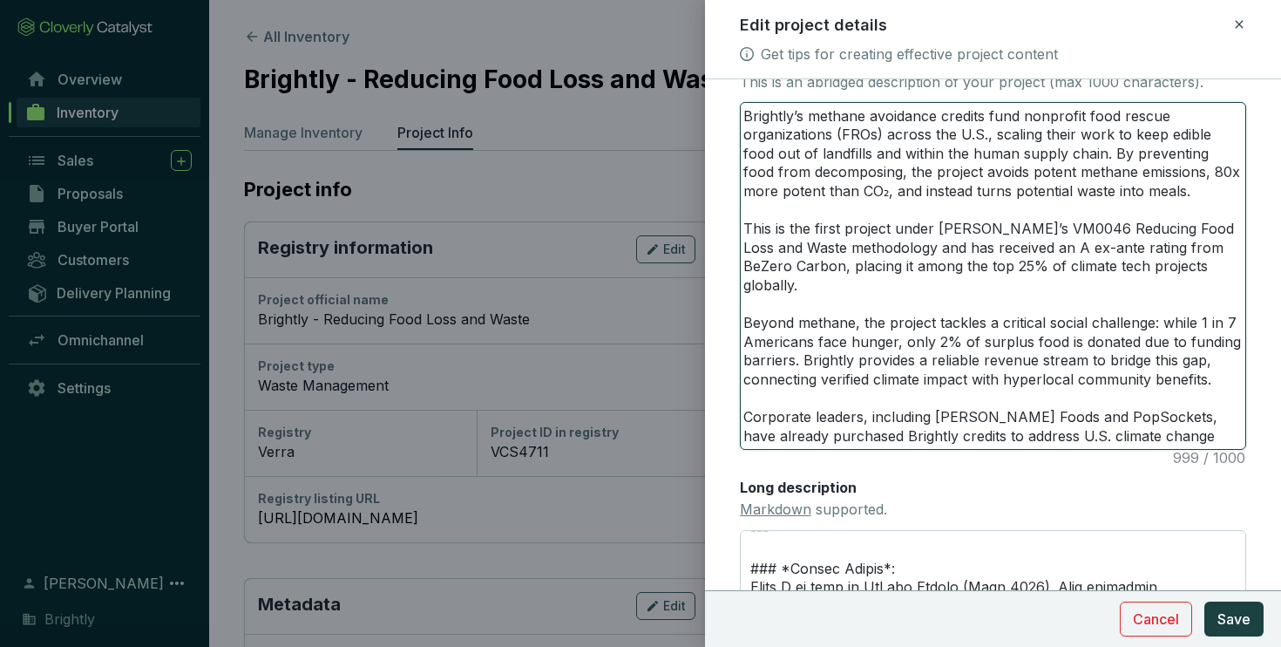
type textarea "Brightly’s methane avoidance credits fund nonprofit food rescue organizations (…"
click at [1167, 172] on textarea "Brightly’s methane avoidance credits fund nonprofit food rescue organizations (…" at bounding box center [993, 276] width 505 height 346
drag, startPoint x: 1167, startPoint y: 171, endPoint x: 949, endPoint y: 185, distance: 218.3
click at [949, 185] on textarea "Brightly’s methane avoidance credits fund nonprofit food rescue organizations (…" at bounding box center [993, 276] width 505 height 346
type textarea "Brightly’s methane avoidance credits fund nonprofit food rescue organizations (…"
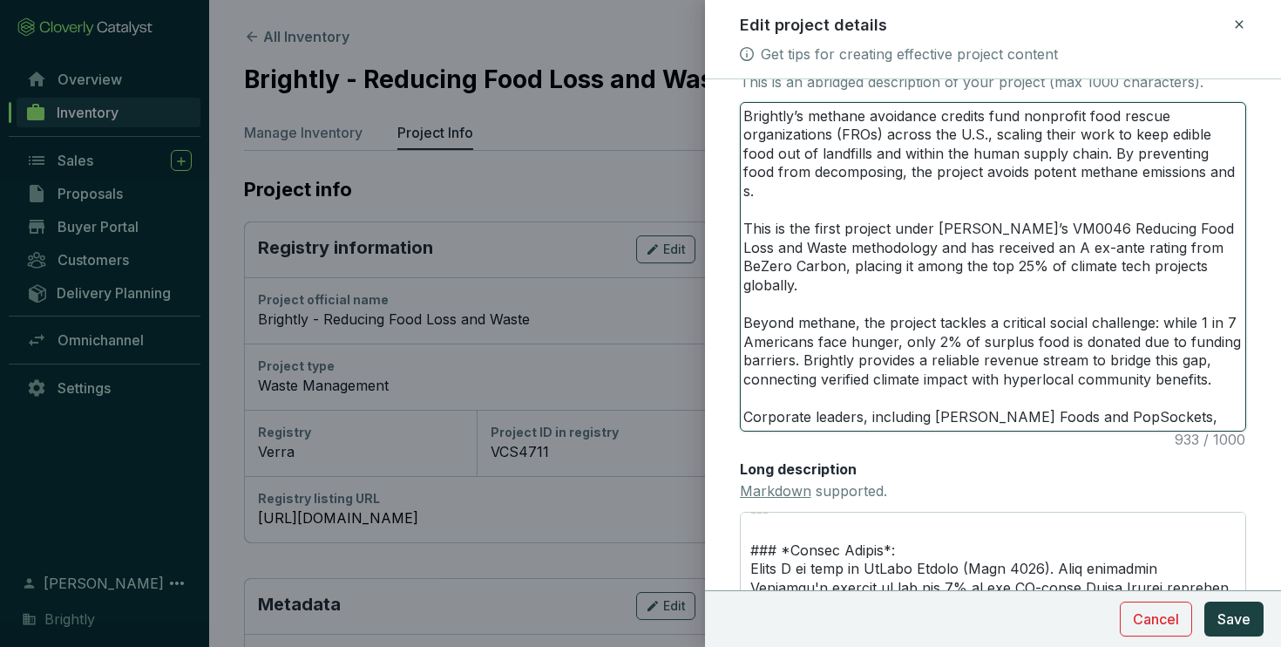
type textarea "Brightly’s methane avoidance credits fund nonprofit food rescue organizations (…"
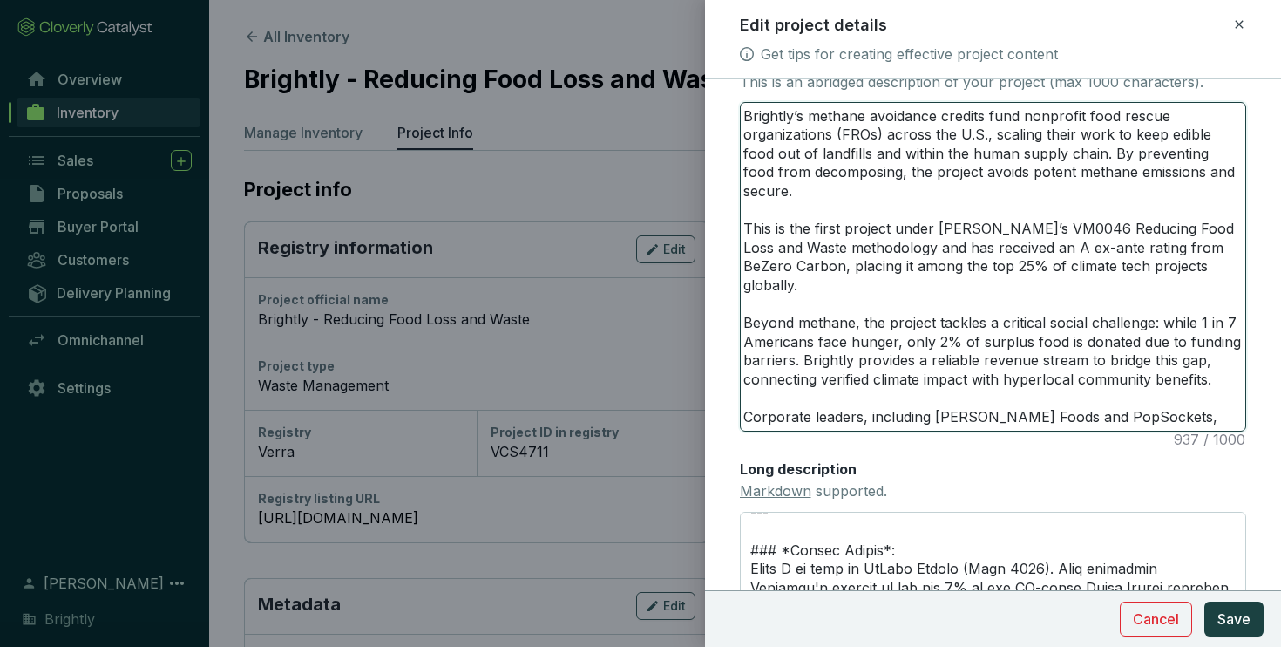
type textarea "Brightly’s methane avoidance credits fund nonprofit food rescue organizations (…"
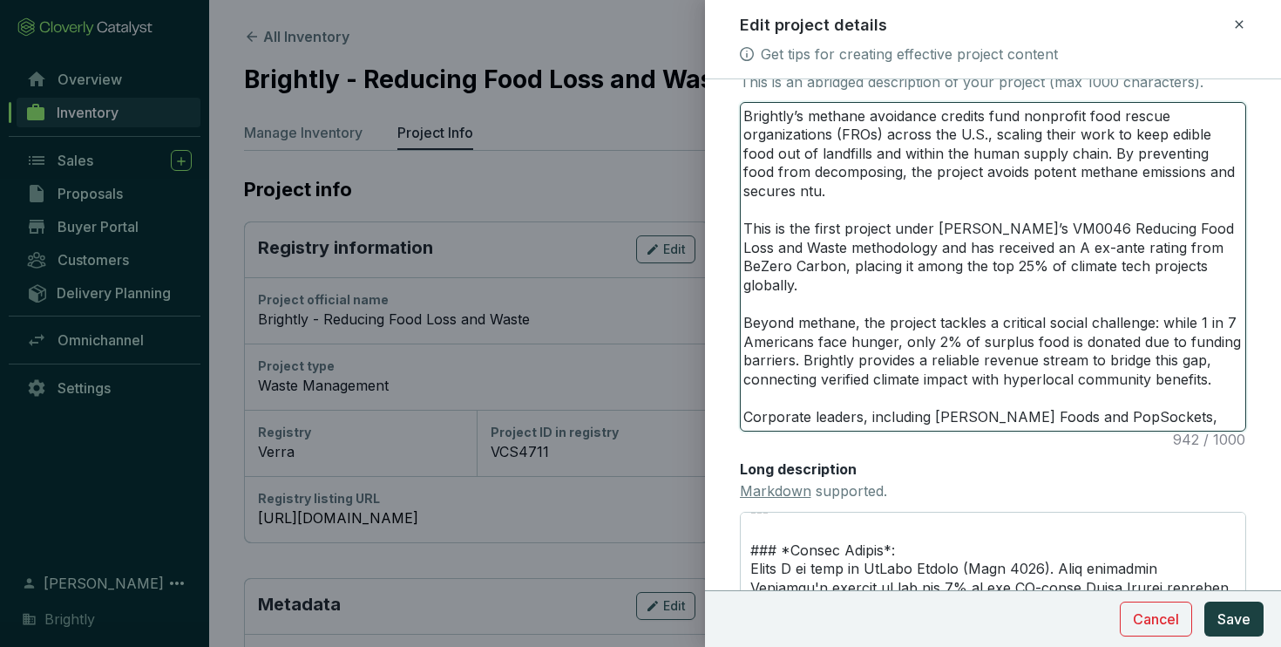
type textarea "Brightly’s methane avoidance credits fund nonprofit food rescue organizations (…"
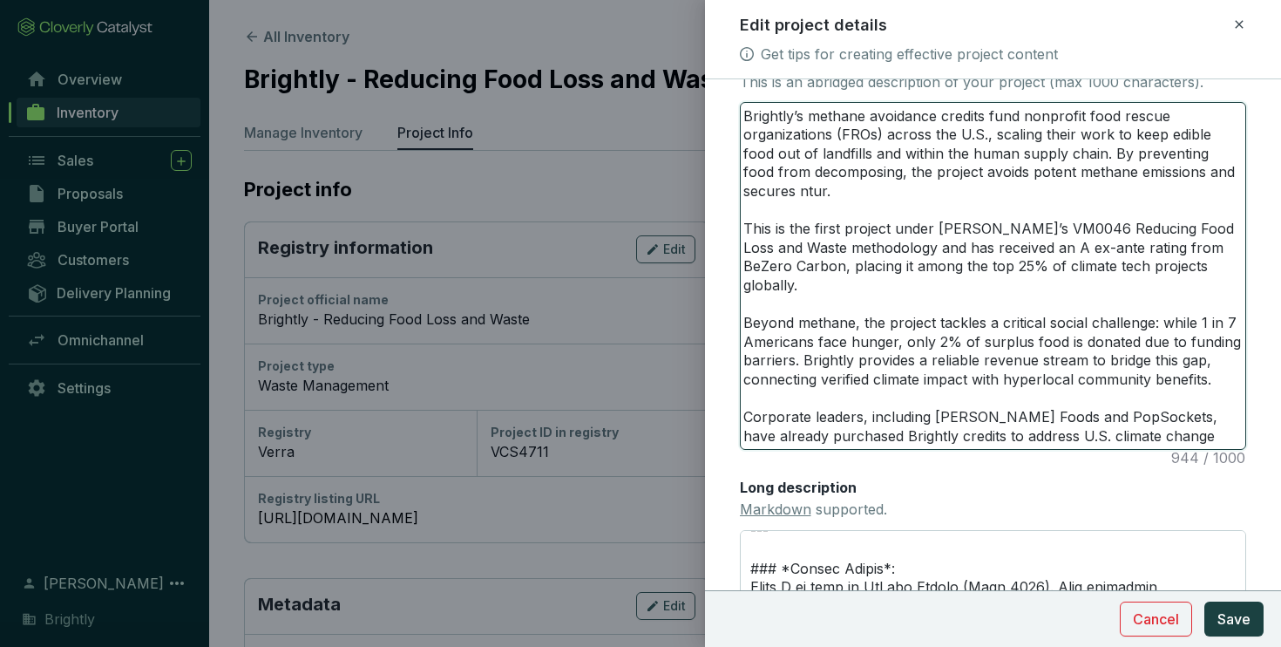
type textarea "Brightly’s methane avoidance credits fund nonprofit food rescue organizations (…"
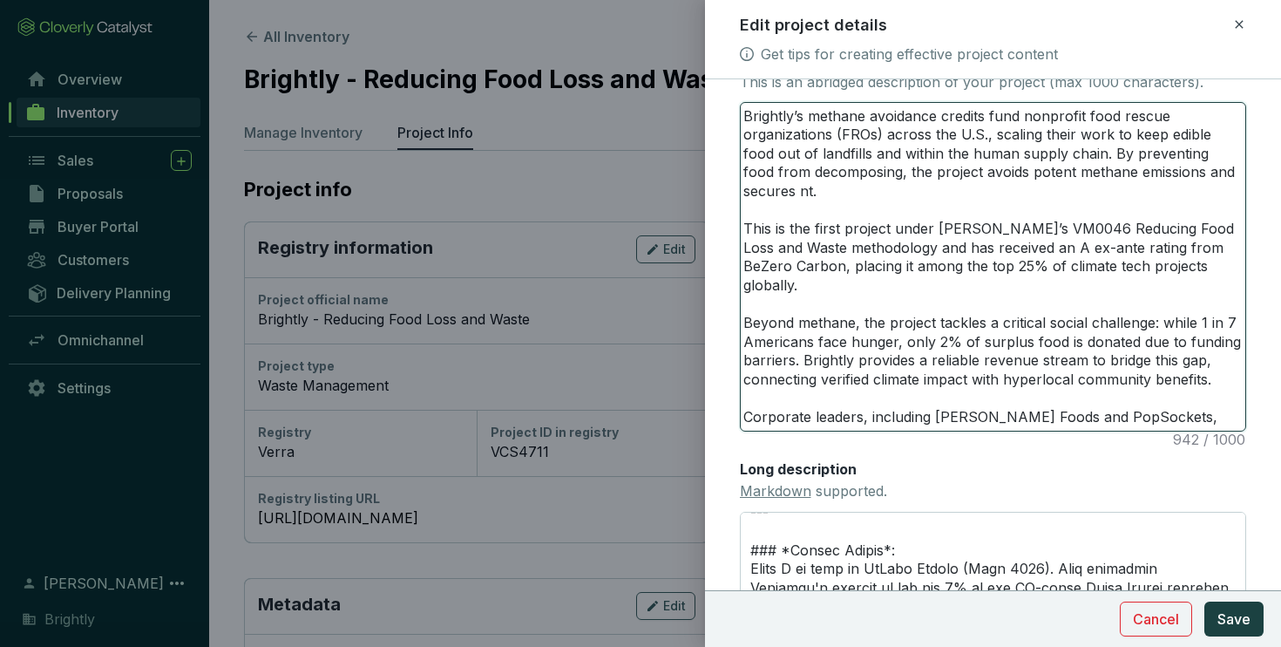
type textarea "Brightly’s methane avoidance credits fund nonprofit food rescue organizations (…"
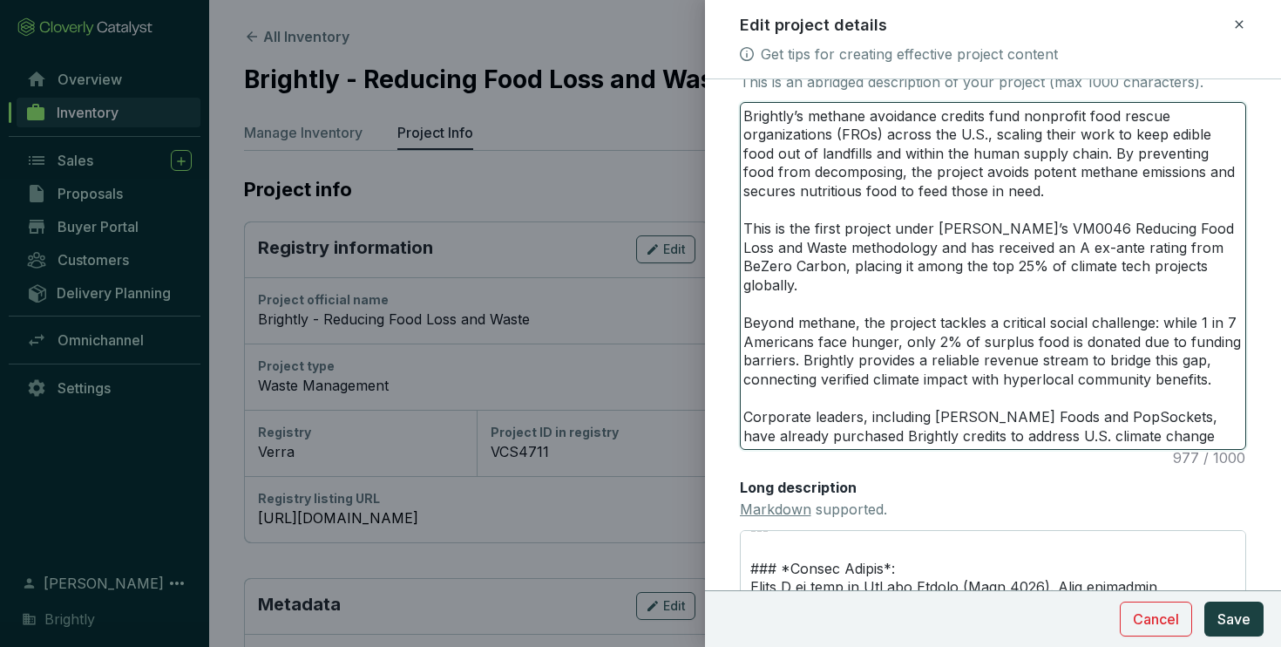
click at [798, 305] on textarea "Brightly’s methane avoidance credits fund nonprofit food rescue organizations (…" at bounding box center [993, 276] width 505 height 346
drag, startPoint x: 963, startPoint y: 173, endPoint x: 1005, endPoint y: 179, distance: 42.3
click at [1005, 179] on textarea "Brightly’s methane avoidance credits fund nonprofit food rescue organizations (…" at bounding box center [993, 276] width 505 height 346
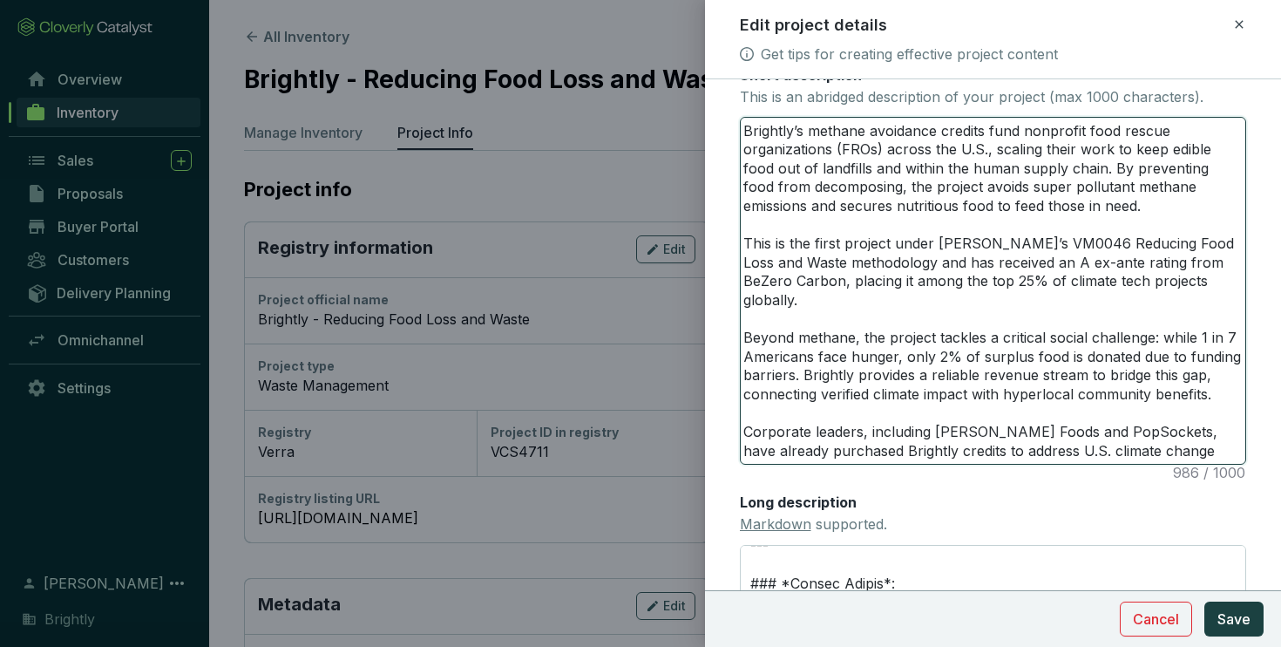
scroll to position [420, 0]
drag, startPoint x: 962, startPoint y: 191, endPoint x: 1060, endPoint y: 189, distance: 97.6
click at [1060, 189] on textarea "Brightly’s methane avoidance credits fund nonprofit food rescue organizations (…" at bounding box center [993, 293] width 505 height 346
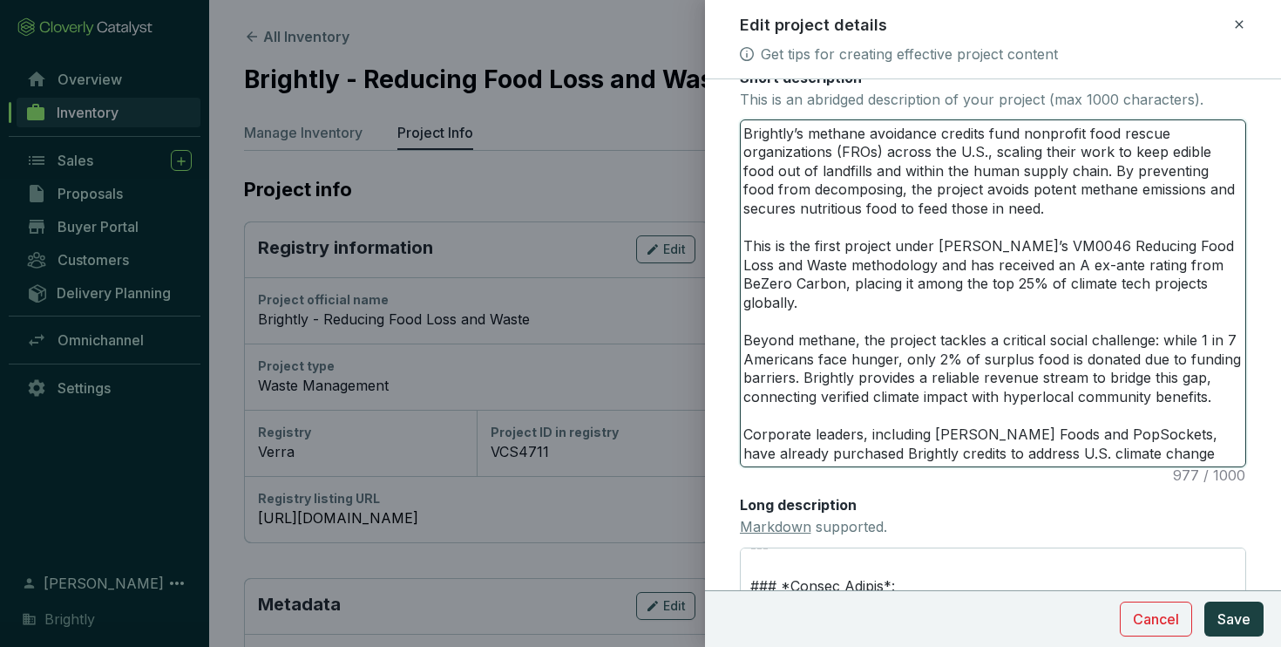
click at [802, 323] on textarea "Brightly’s methane avoidance credits fund nonprofit food rescue organizations (…" at bounding box center [993, 293] width 505 height 346
click at [853, 324] on textarea "Brightly’s methane avoidance credits fund nonprofit food rescue organizations (…" at bounding box center [993, 293] width 505 height 346
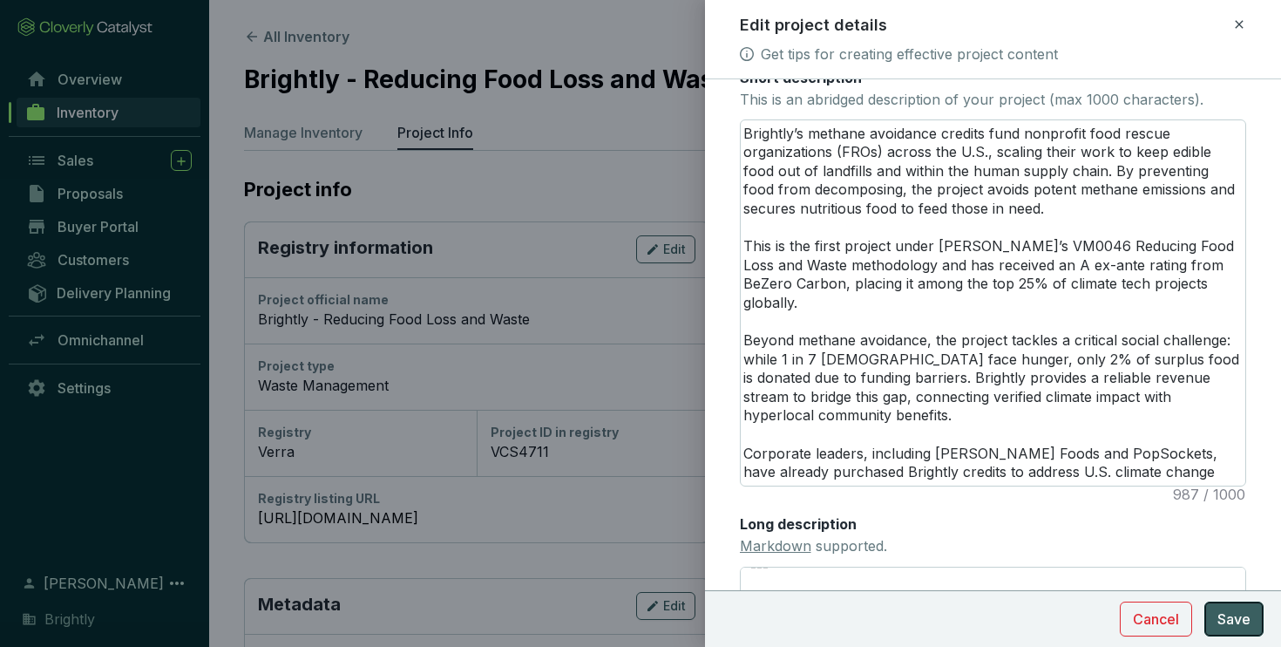
click at [1220, 611] on span "Save" at bounding box center [1233, 618] width 33 height 21
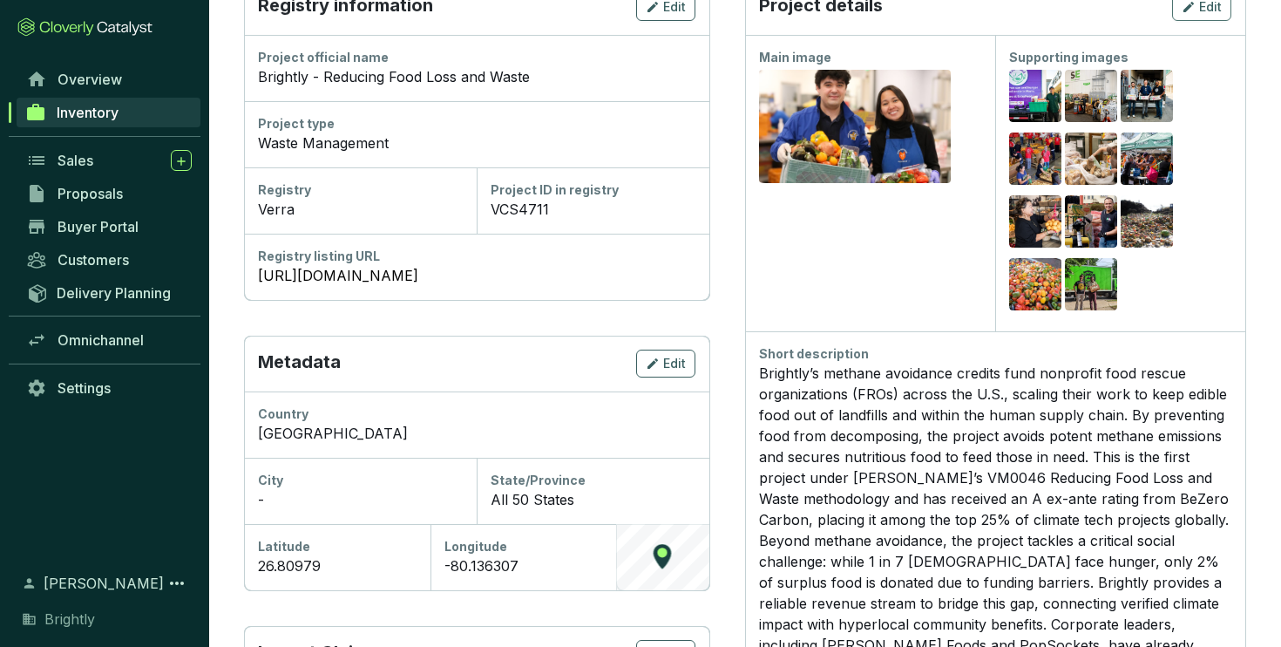
scroll to position [198, 0]
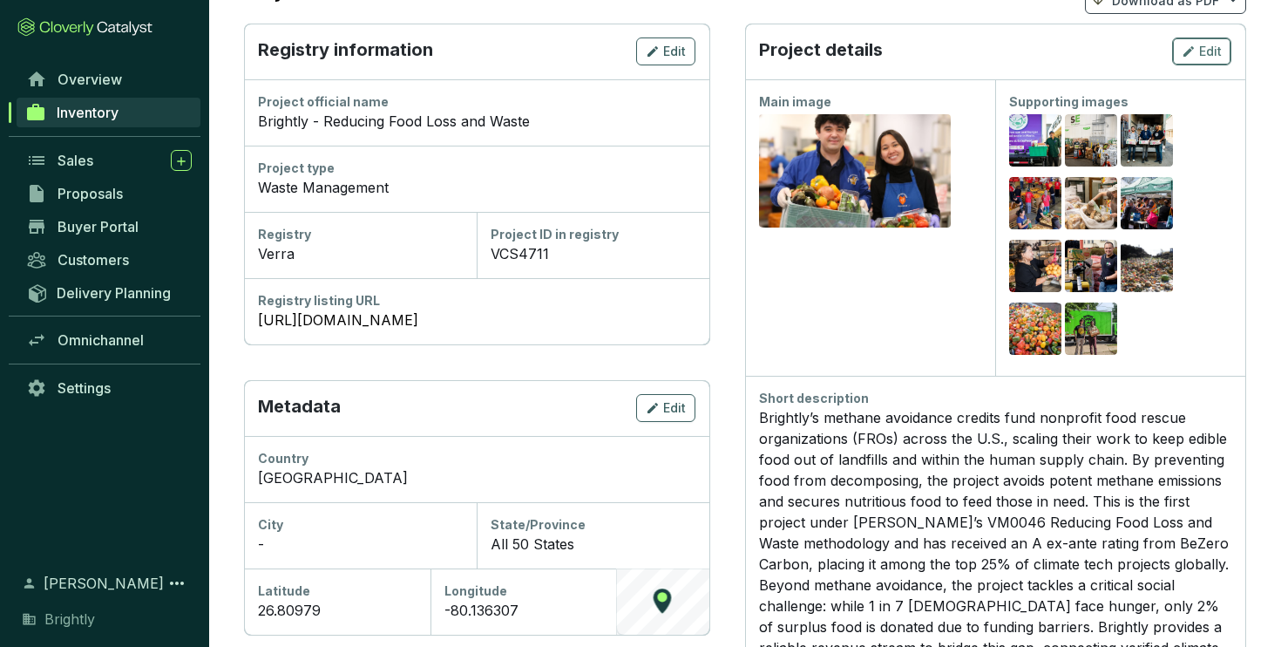
click at [1196, 51] on div "Edit" at bounding box center [1202, 51] width 40 height 21
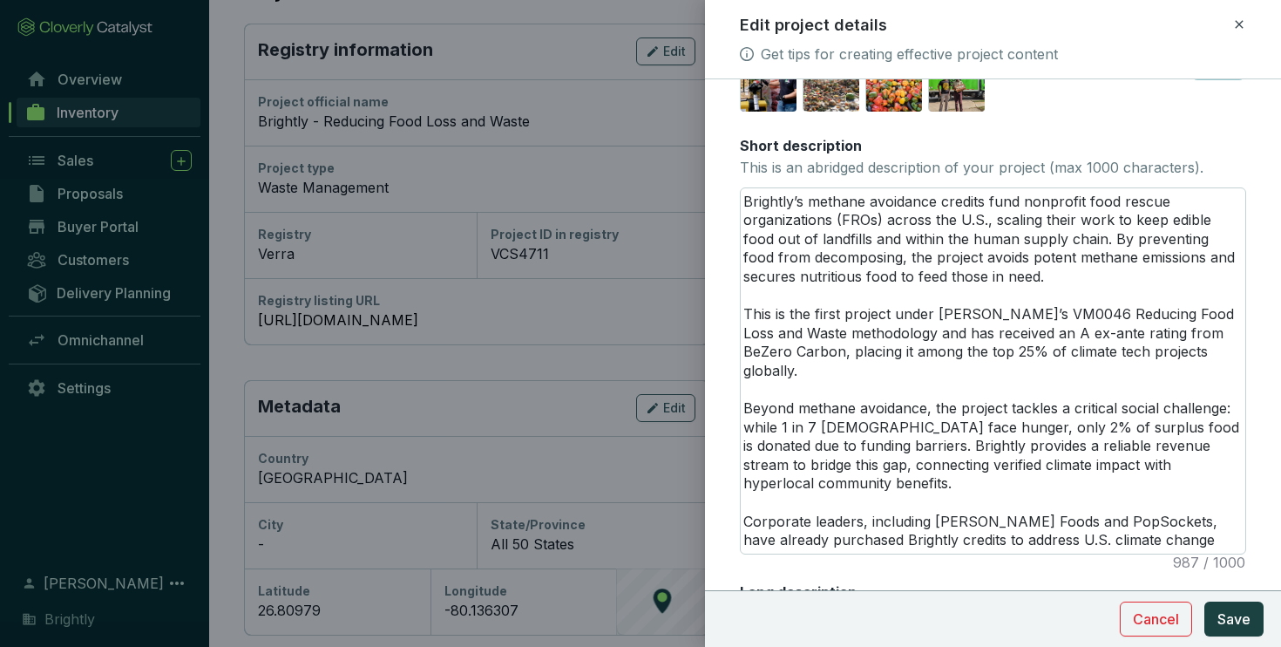
scroll to position [393, 0]
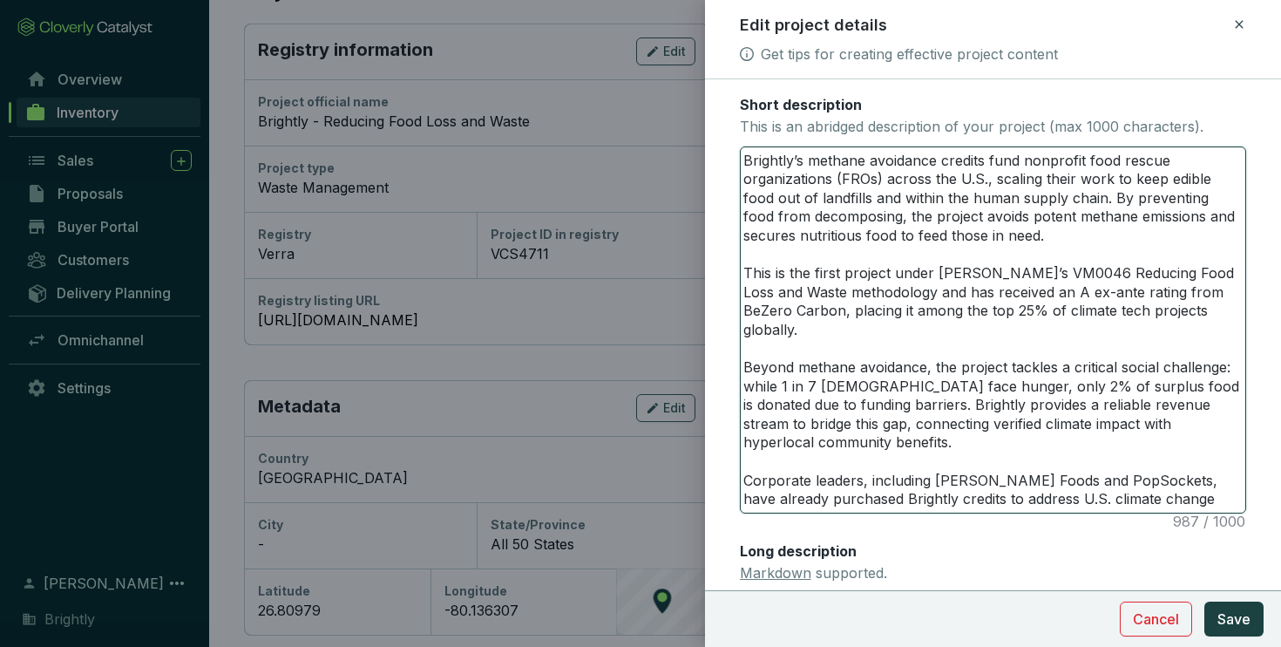
click at [798, 350] on textarea "Brightly’s methane avoidance credits fund nonprofit food rescue organizations (…" at bounding box center [993, 329] width 505 height 365
drag, startPoint x: 913, startPoint y: 349, endPoint x: 987, endPoint y: 349, distance: 74.1
click at [987, 349] on textarea "Brightly’s methane avoidance credits fund nonprofit food rescue organizations (…" at bounding box center [993, 329] width 505 height 365
click at [1131, 178] on textarea "Brightly’s methane avoidance credits fund nonprofit food rescue organizations (…" at bounding box center [993, 329] width 505 height 365
click at [832, 216] on textarea "Brightly’s methane avoidance credits fund nonprofit food rescue organizations (…" at bounding box center [993, 329] width 505 height 365
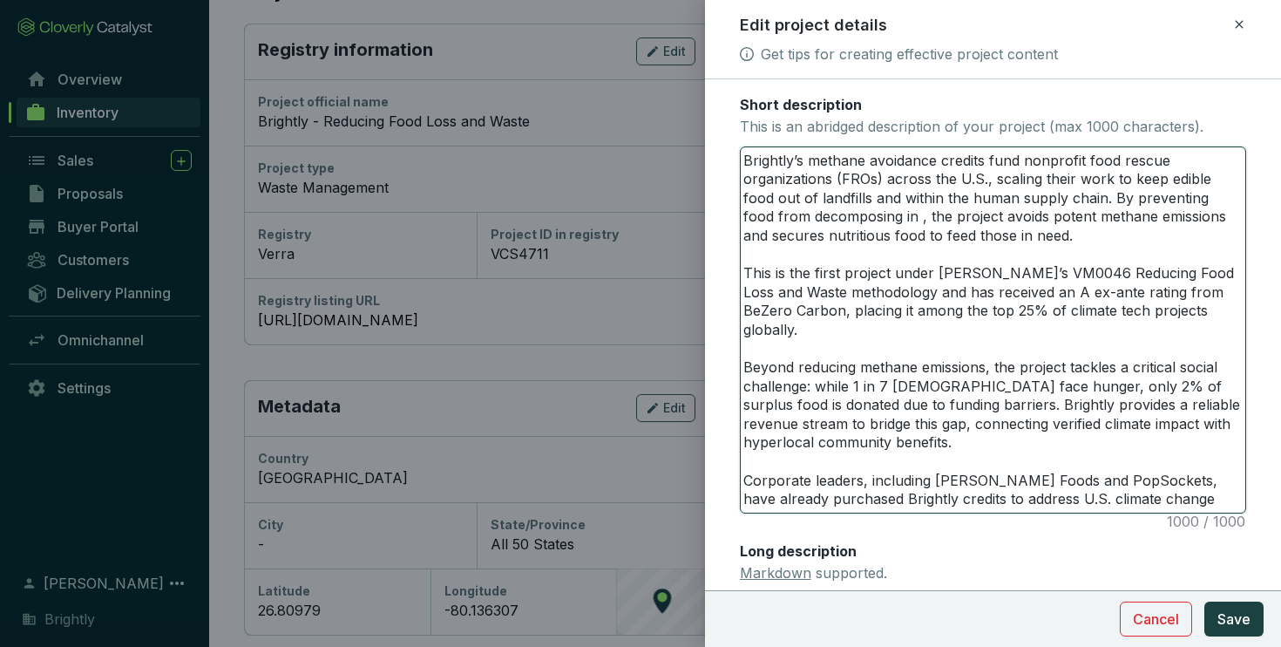
drag, startPoint x: 1131, startPoint y: 182, endPoint x: 1162, endPoint y: 182, distance: 31.4
click at [1162, 182] on textarea "Brightly’s methane avoidance credits fund nonprofit food rescue organizations (…" at bounding box center [993, 329] width 505 height 365
drag, startPoint x: 743, startPoint y: 199, endPoint x: 1067, endPoint y: 196, distance: 323.3
click at [1067, 196] on textarea "Brightly’s methane avoidance credits fund nonprofit food rescue organizations (…" at bounding box center [993, 329] width 505 height 365
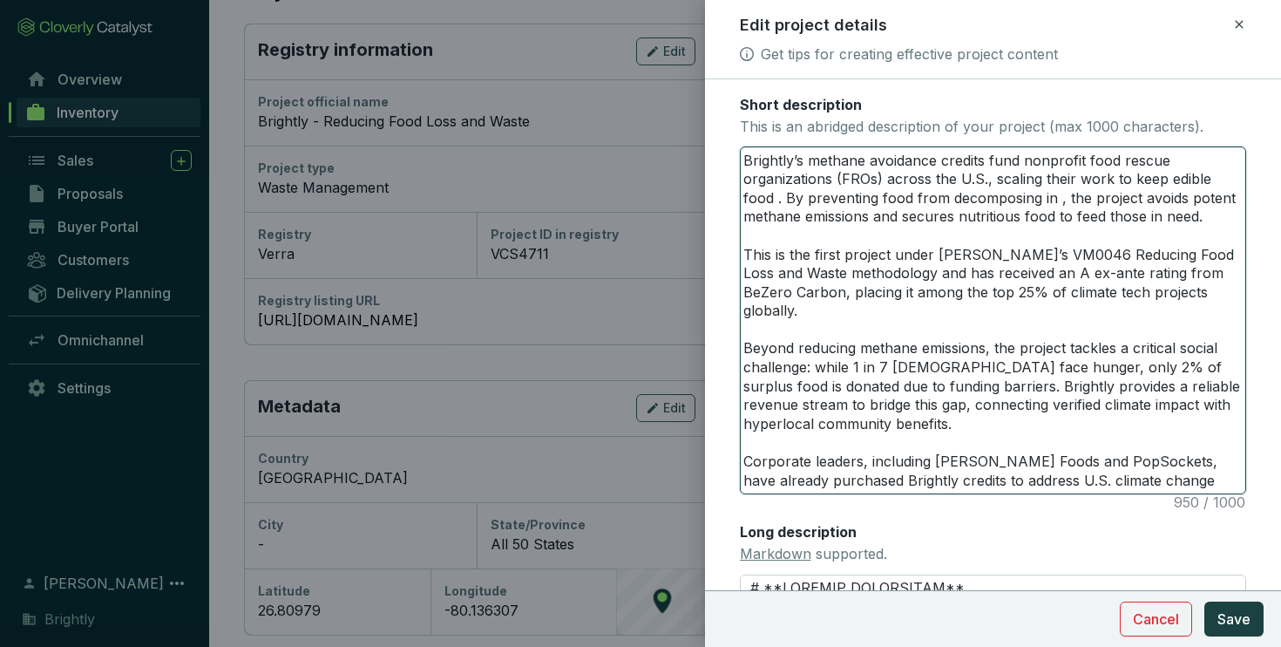
click at [1025, 205] on textarea "Brightly’s methane avoidance credits fund nonprofit food rescue organizations (…" at bounding box center [993, 320] width 505 height 346
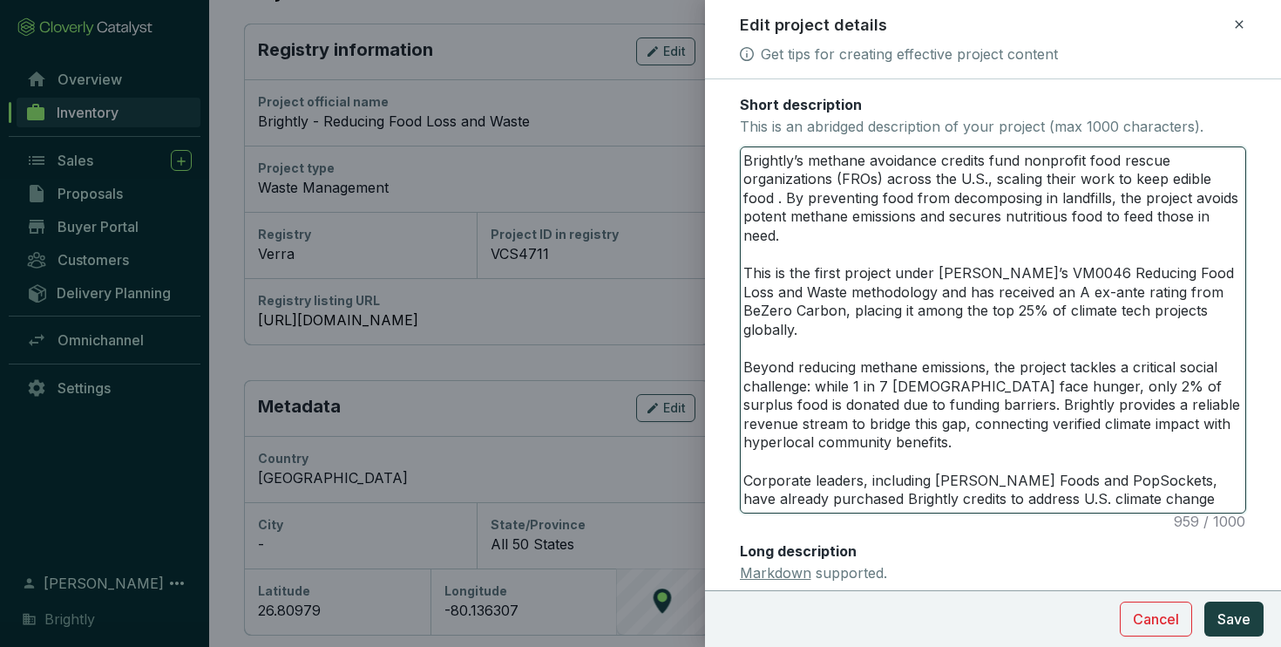
drag, startPoint x: 1132, startPoint y: 180, endPoint x: 1161, endPoint y: 180, distance: 28.8
click at [1161, 181] on textarea "Brightly’s methane avoidance credits fund nonprofit food rescue organizations (…" at bounding box center [993, 329] width 505 height 365
click at [776, 198] on textarea "Brightly’s methane avoidance credits fund nonprofit food rescue organizations (…" at bounding box center [993, 329] width 505 height 365
drag, startPoint x: 1101, startPoint y: 213, endPoint x: 979, endPoint y: 239, distance: 125.6
click at [979, 239] on textarea "Brightly’s methane avoidance credits fund nonprofit food rescue organizations (…" at bounding box center [993, 329] width 505 height 365
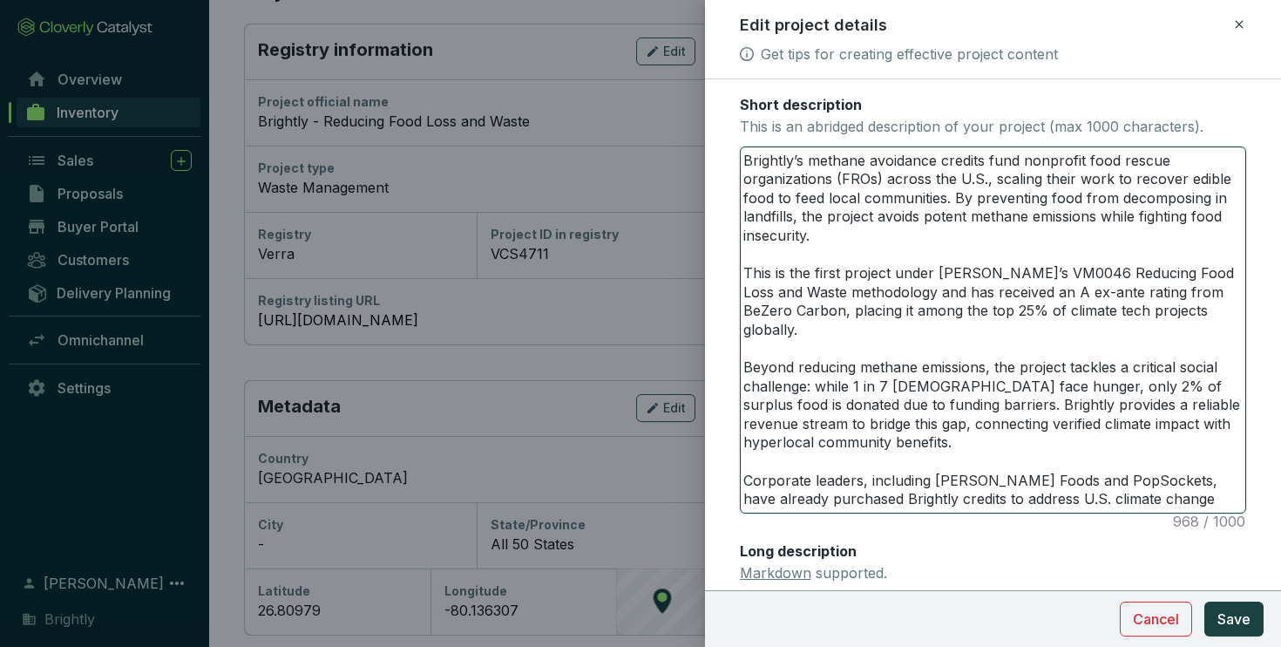
click at [917, 350] on textarea "Brightly’s methane avoidance credits fund nonprofit food rescue organizations (…" at bounding box center [993, 329] width 505 height 365
click at [927, 295] on textarea "Brightly’s methane avoidance credits fund nonprofit food rescue organizations (…" at bounding box center [993, 329] width 505 height 365
click at [903, 242] on textarea "Brightly’s methane avoidance credits fund nonprofit food rescue organizations (…" at bounding box center [993, 329] width 505 height 365
click at [877, 221] on textarea "Brightly’s methane avoidance credits fund nonprofit food rescue organizations (…" at bounding box center [993, 329] width 505 height 365
click at [1129, 180] on textarea "Brightly’s methane avoidance credits fund nonprofit food rescue organizations (…" at bounding box center [993, 329] width 505 height 365
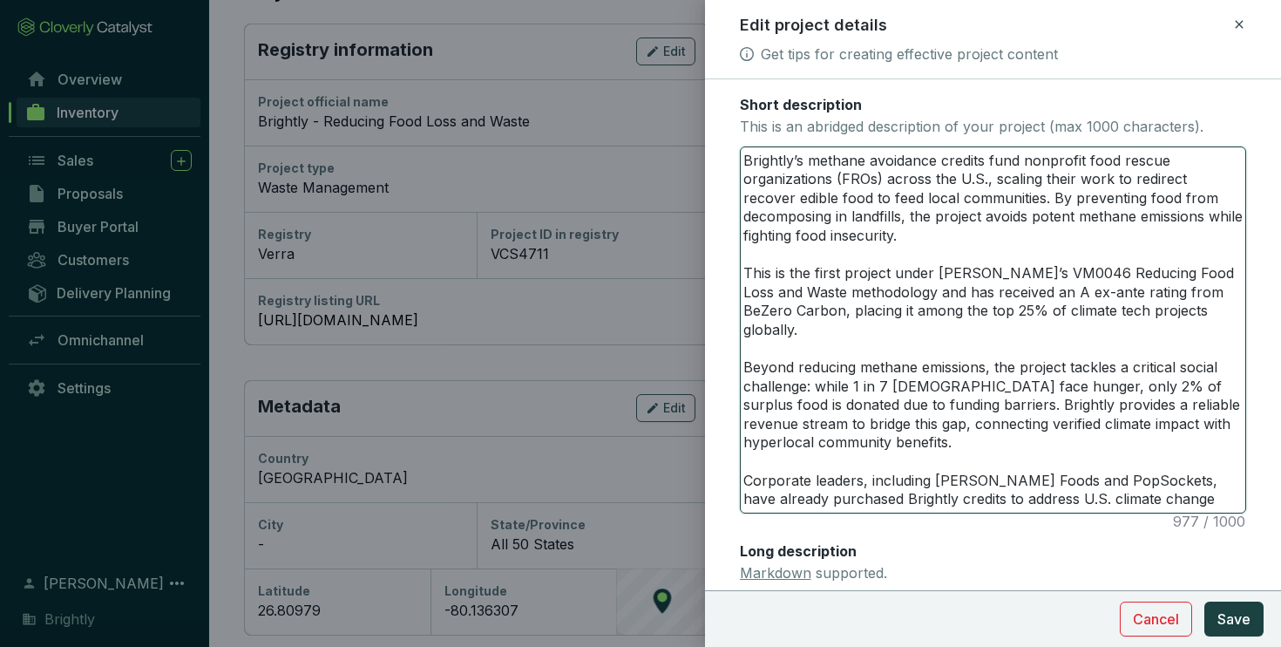
drag, startPoint x: 1185, startPoint y: 181, endPoint x: 1243, endPoint y: 183, distance: 57.5
click at [1243, 183] on textarea "Brightly’s methane avoidance credits fund nonprofit food rescue organizations (…" at bounding box center [993, 329] width 505 height 365
click at [778, 198] on textarea "Brightly’s methane avoidance credits fund nonprofit food rescue organizations (…" at bounding box center [993, 329] width 505 height 365
click at [924, 247] on textarea "Brightly’s methane avoidance credits fund nonprofit food rescue organizations (…" at bounding box center [993, 329] width 505 height 365
click at [948, 241] on textarea "Brightly’s methane avoidance credits fund nonprofit food rescue organizations (…" at bounding box center [993, 329] width 505 height 365
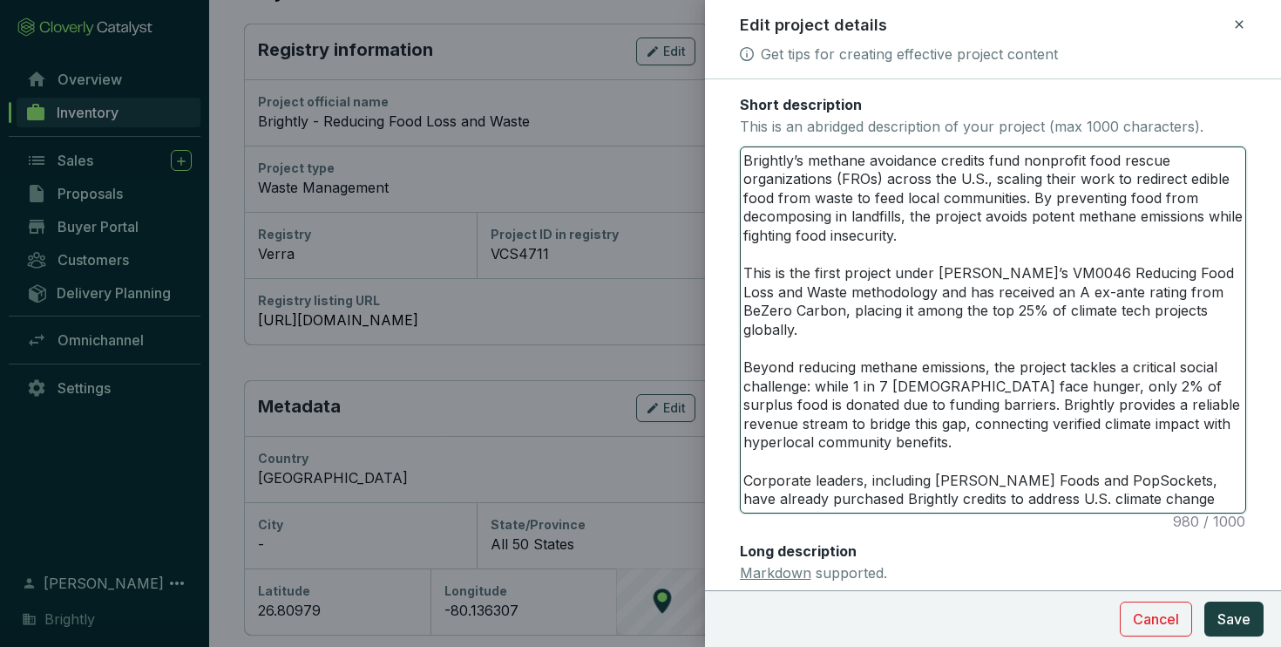
drag, startPoint x: 870, startPoint y: 200, endPoint x: 1021, endPoint y: 202, distance: 151.6
click at [1021, 202] on textarea "Brightly’s methane avoidance credits fund nonprofit food rescue organizations (…" at bounding box center [993, 329] width 505 height 365
drag, startPoint x: 871, startPoint y: 200, endPoint x: 906, endPoint y: 201, distance: 34.9
click at [906, 201] on textarea "Brightly’s methane avoidance credits fund nonprofit food rescue organizations (…" at bounding box center [993, 329] width 505 height 365
click at [856, 197] on textarea "Brightly’s methane avoidance credits fund nonprofit food rescue organizations (…" at bounding box center [993, 329] width 505 height 365
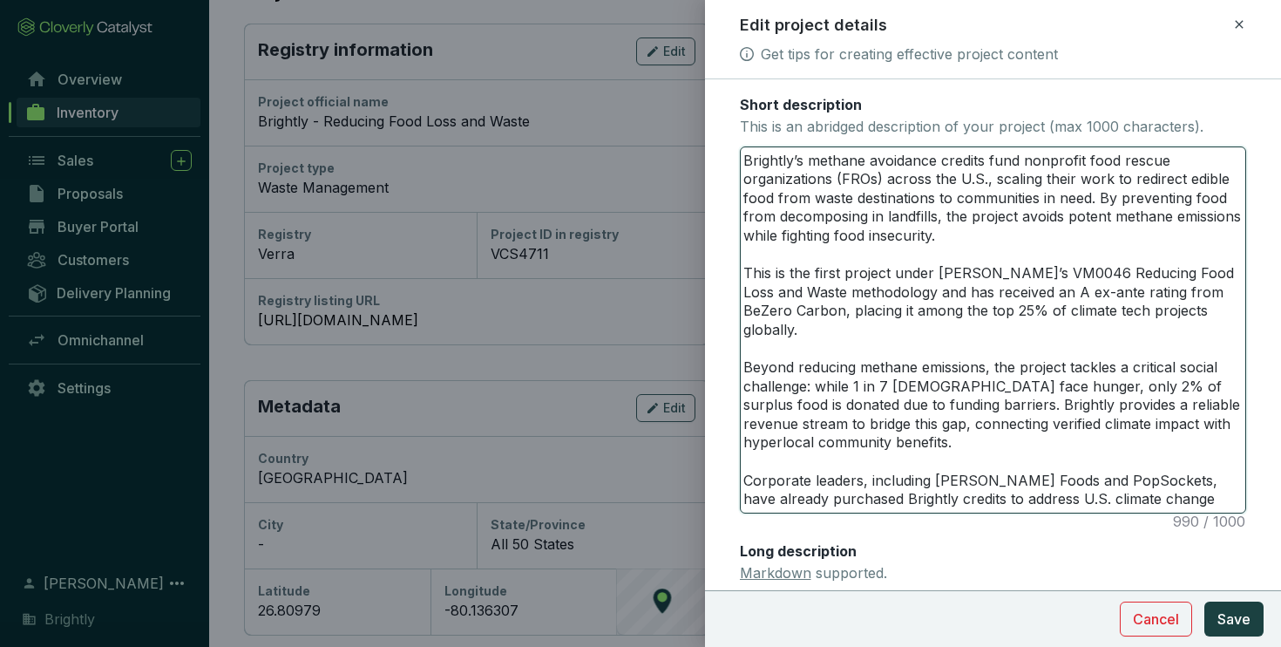
drag, startPoint x: 1022, startPoint y: 218, endPoint x: 1060, endPoint y: 220, distance: 38.4
click at [1060, 220] on textarea "Brightly’s methane avoidance credits fund nonprofit food rescue organizations (…" at bounding box center [993, 329] width 505 height 365
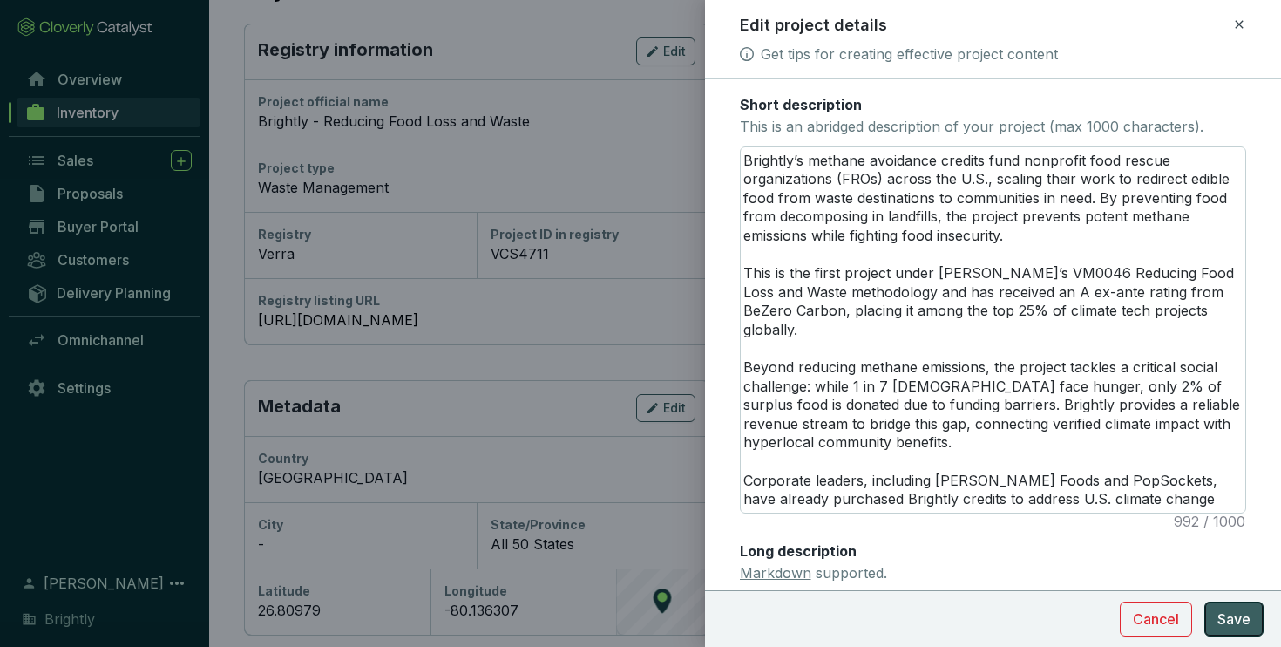
click at [1242, 606] on button "Save" at bounding box center [1233, 618] width 59 height 35
